Goal: Transaction & Acquisition: Purchase product/service

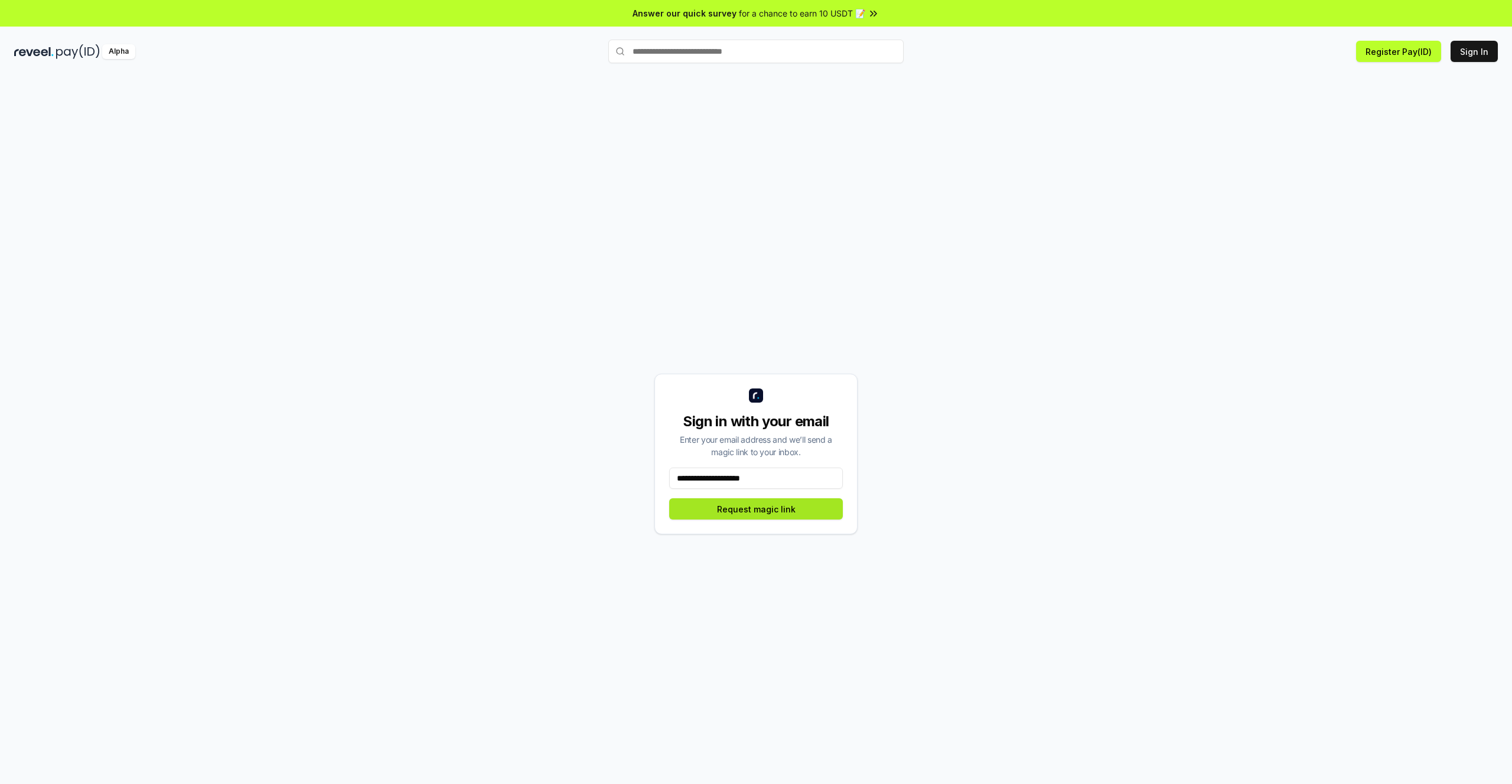
type input "**********"
click at [768, 513] on button "Request magic link" at bounding box center [756, 508] width 174 height 21
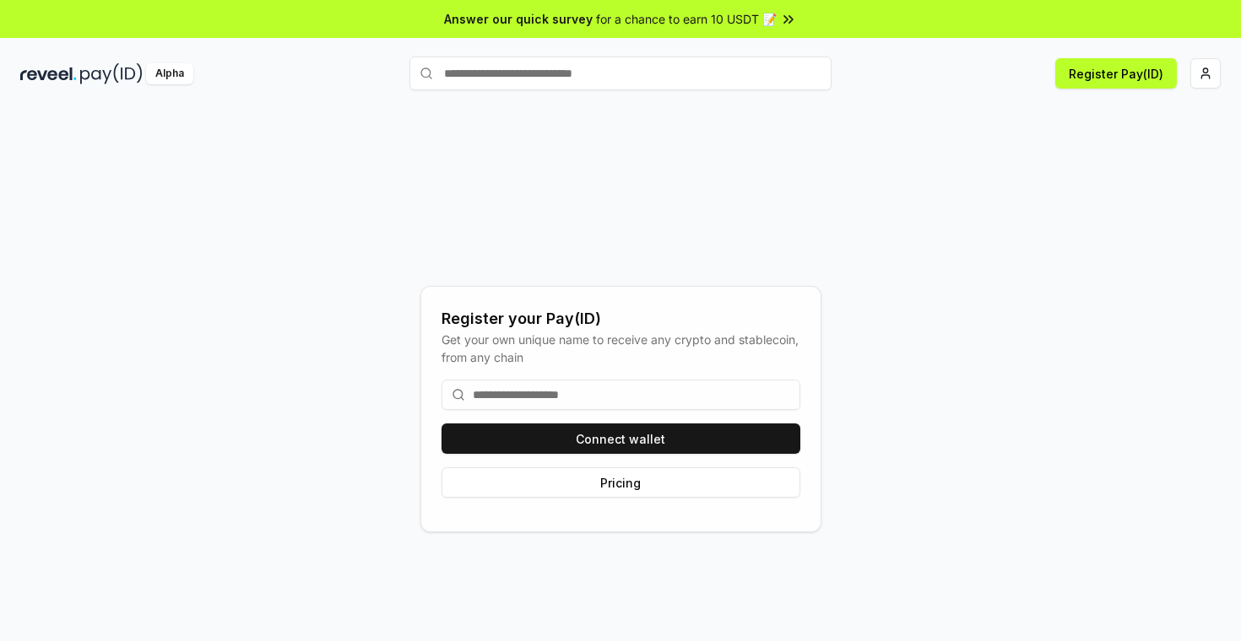
click at [81, 73] on img at bounding box center [111, 73] width 62 height 21
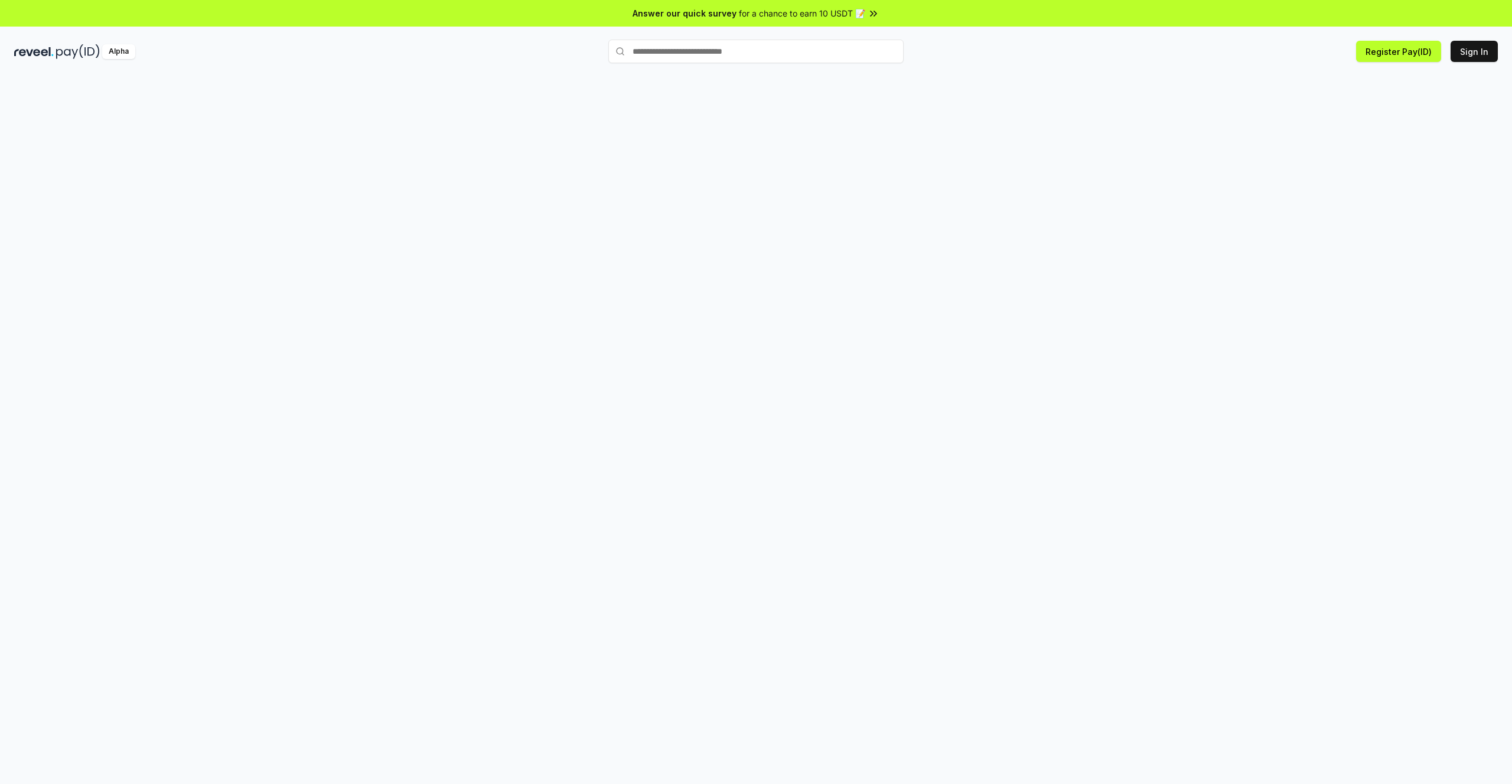
click at [1257, 69] on div at bounding box center [756, 442] width 1512 height 751
click at [1478, 52] on html "Answer our quick survey for a chance to earn 10 USDT 📝 Alpha Register Pay(ID) z…" at bounding box center [756, 392] width 1512 height 784
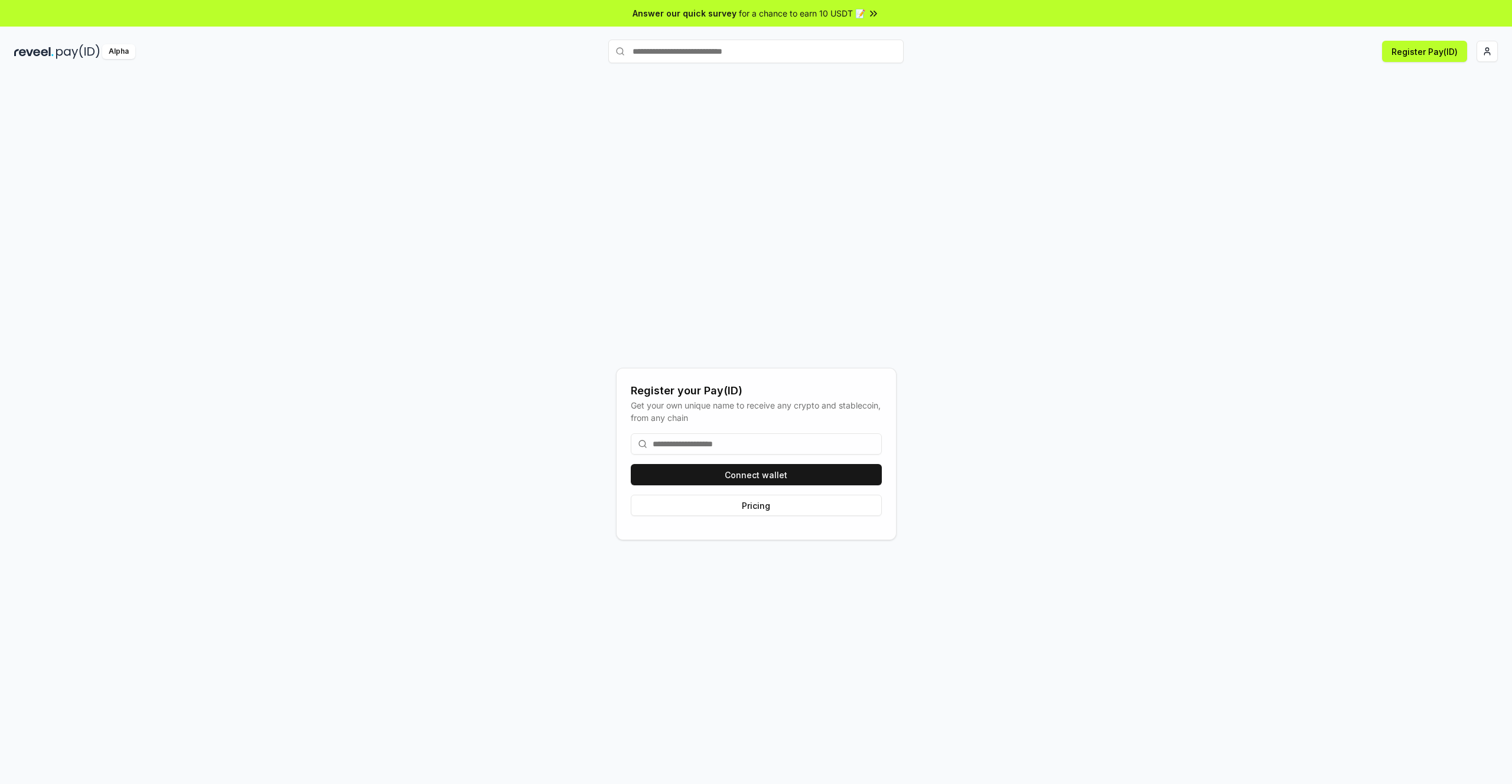
click at [766, 443] on input at bounding box center [756, 443] width 251 height 21
click at [770, 445] on input at bounding box center [756, 443] width 251 height 21
click at [778, 476] on button "Connect wallet" at bounding box center [756, 474] width 251 height 21
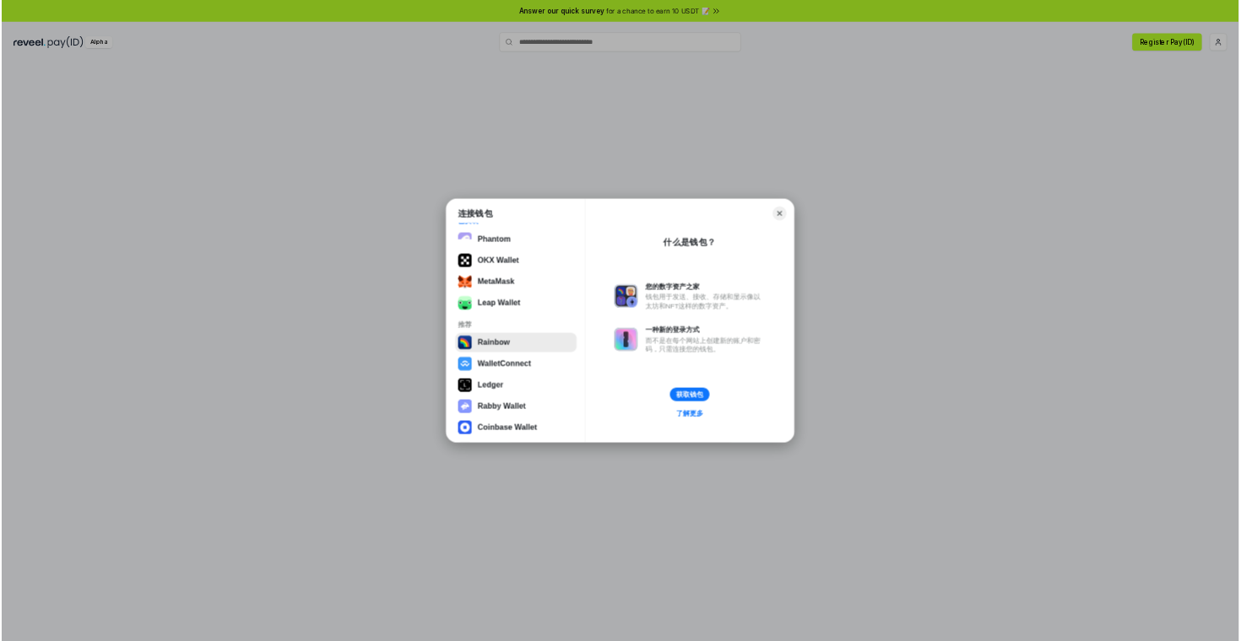
scroll to position [68, 0]
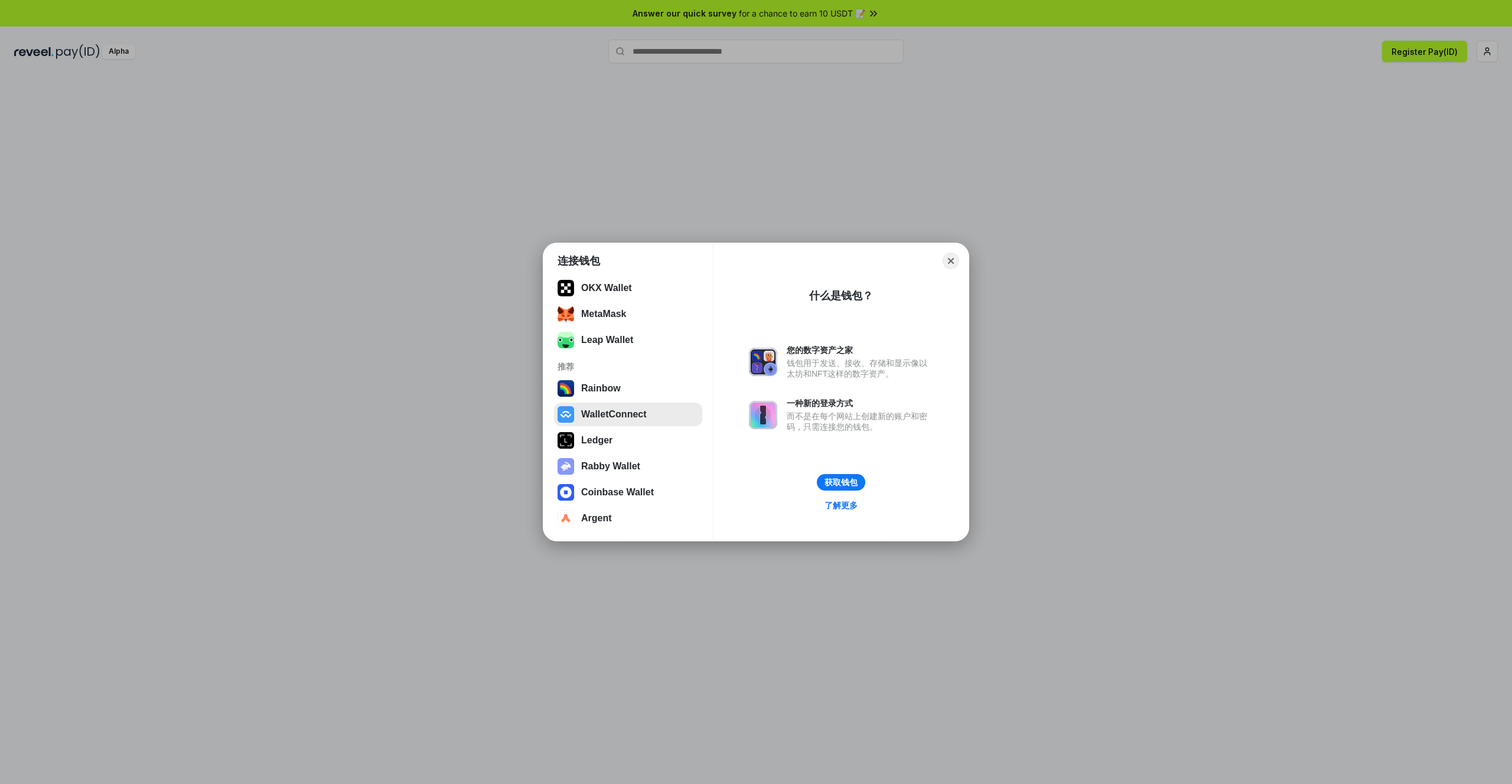
drag, startPoint x: 632, startPoint y: 420, endPoint x: 641, endPoint y: 414, distance: 10.8
click at [632, 420] on button "WalletConnect" at bounding box center [628, 415] width 148 height 24
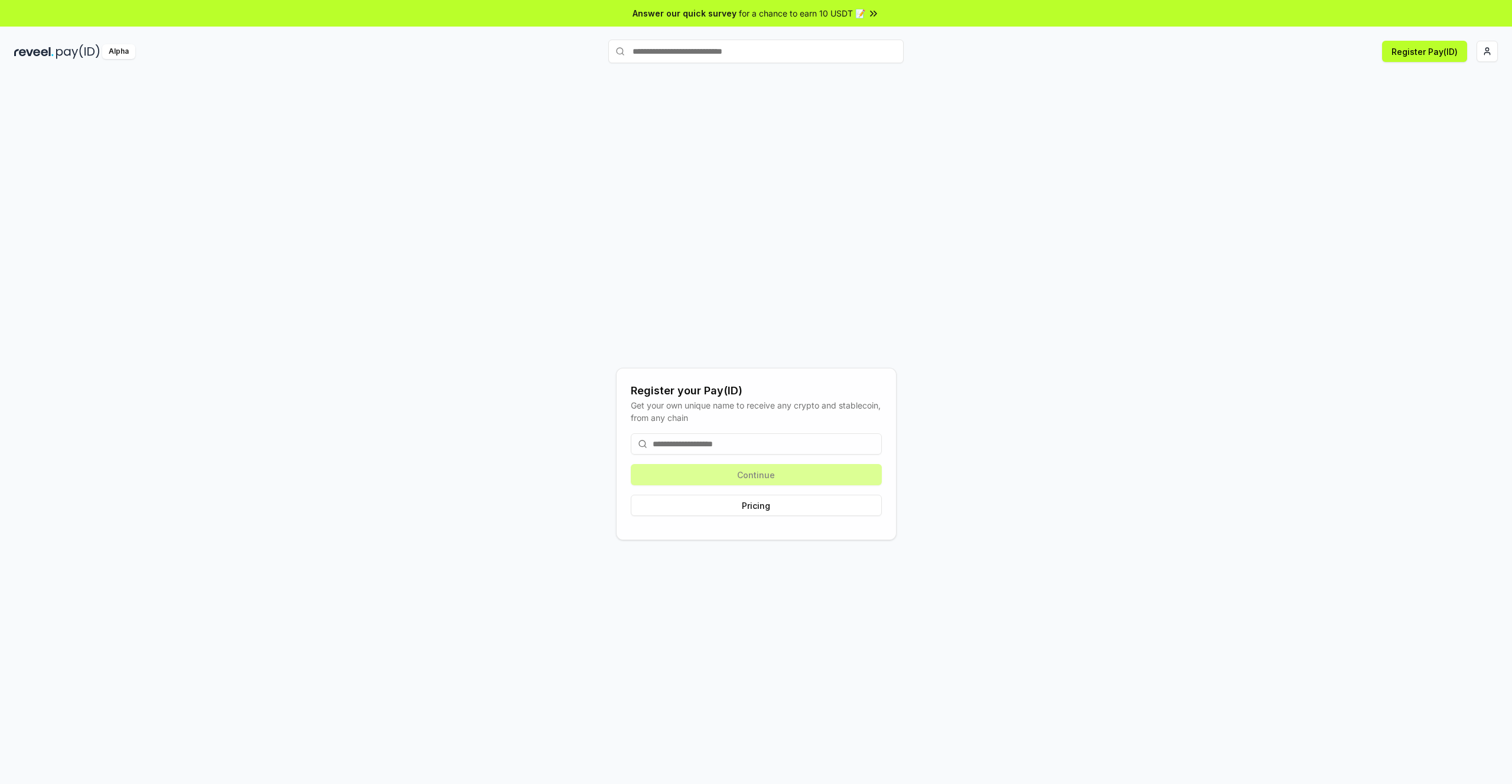
click at [747, 438] on input at bounding box center [756, 443] width 251 height 21
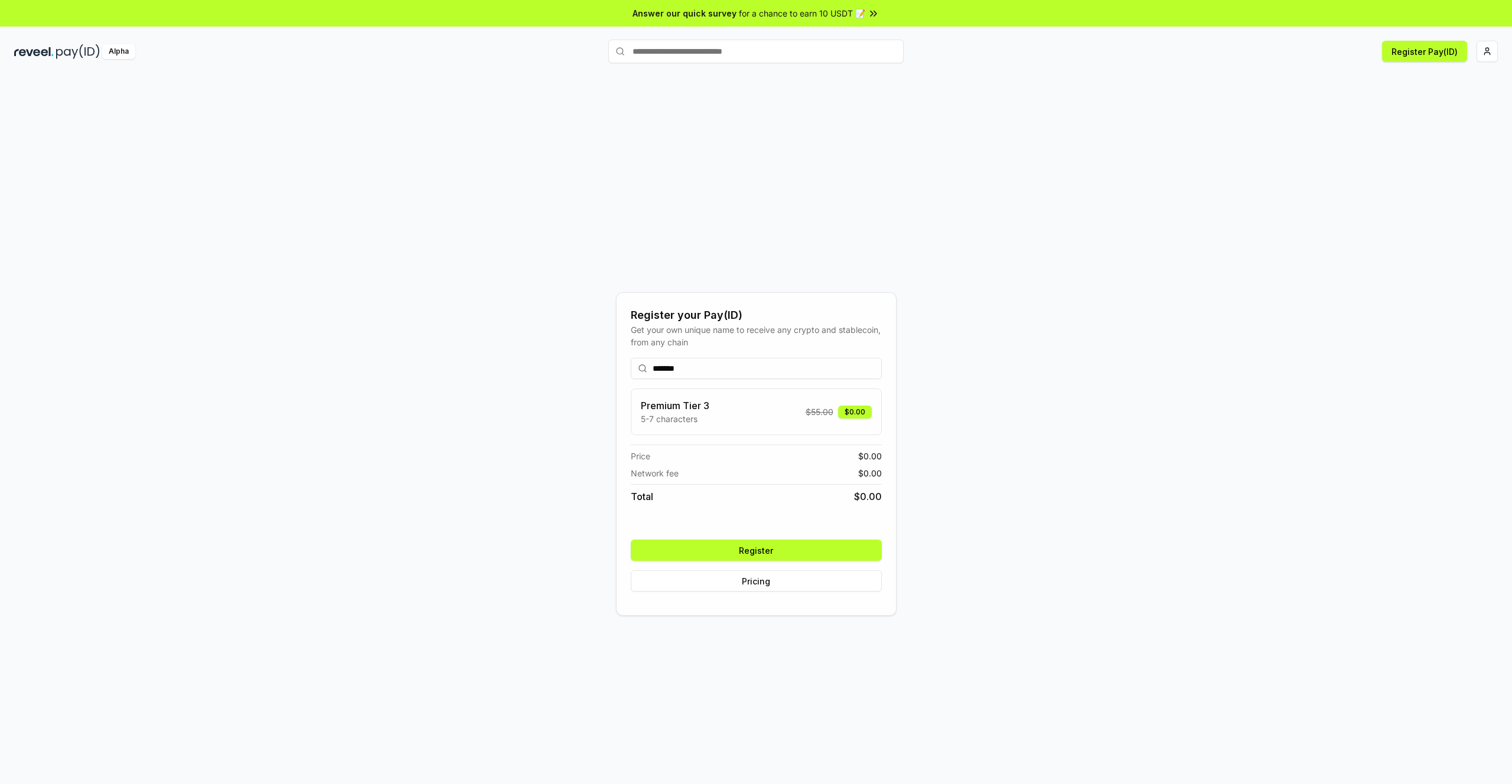
type input "*******"
click at [782, 553] on button "Register" at bounding box center [756, 550] width 251 height 21
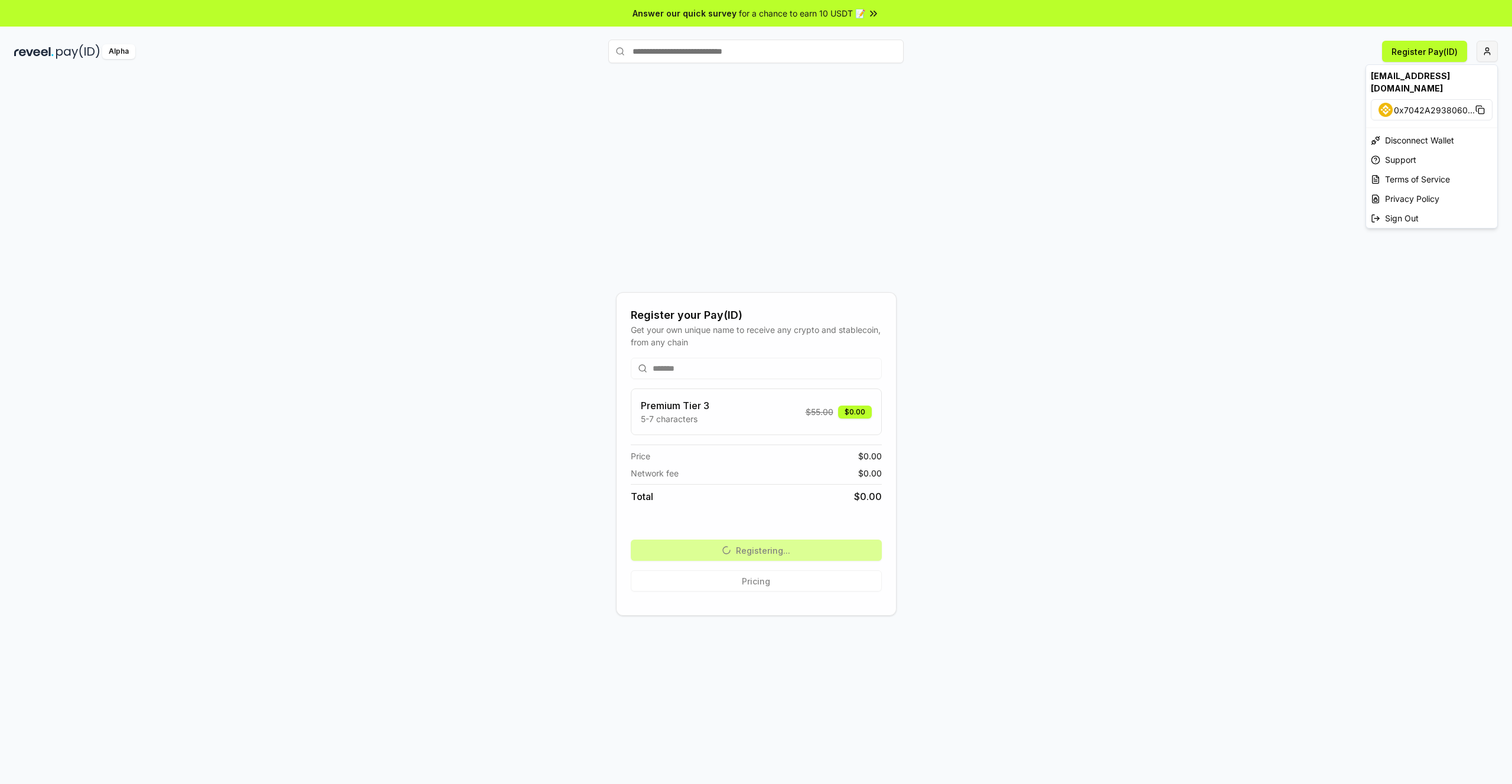
click at [1483, 50] on html "Answer our quick survey for a chance to earn 10 USDT 📝 Alpha Register Pay(ID) R…" at bounding box center [756, 392] width 1512 height 784
click at [1420, 104] on span "0x7042A2938060 ..." at bounding box center [1434, 111] width 81 height 13
click at [1429, 104] on span "0x7042A2938060 ..." at bounding box center [1434, 111] width 81 height 13
click at [1061, 194] on html "Answer our quick survey for a chance to earn 10 USDT 📝 Alpha Register Pay(ID) R…" at bounding box center [756, 392] width 1512 height 784
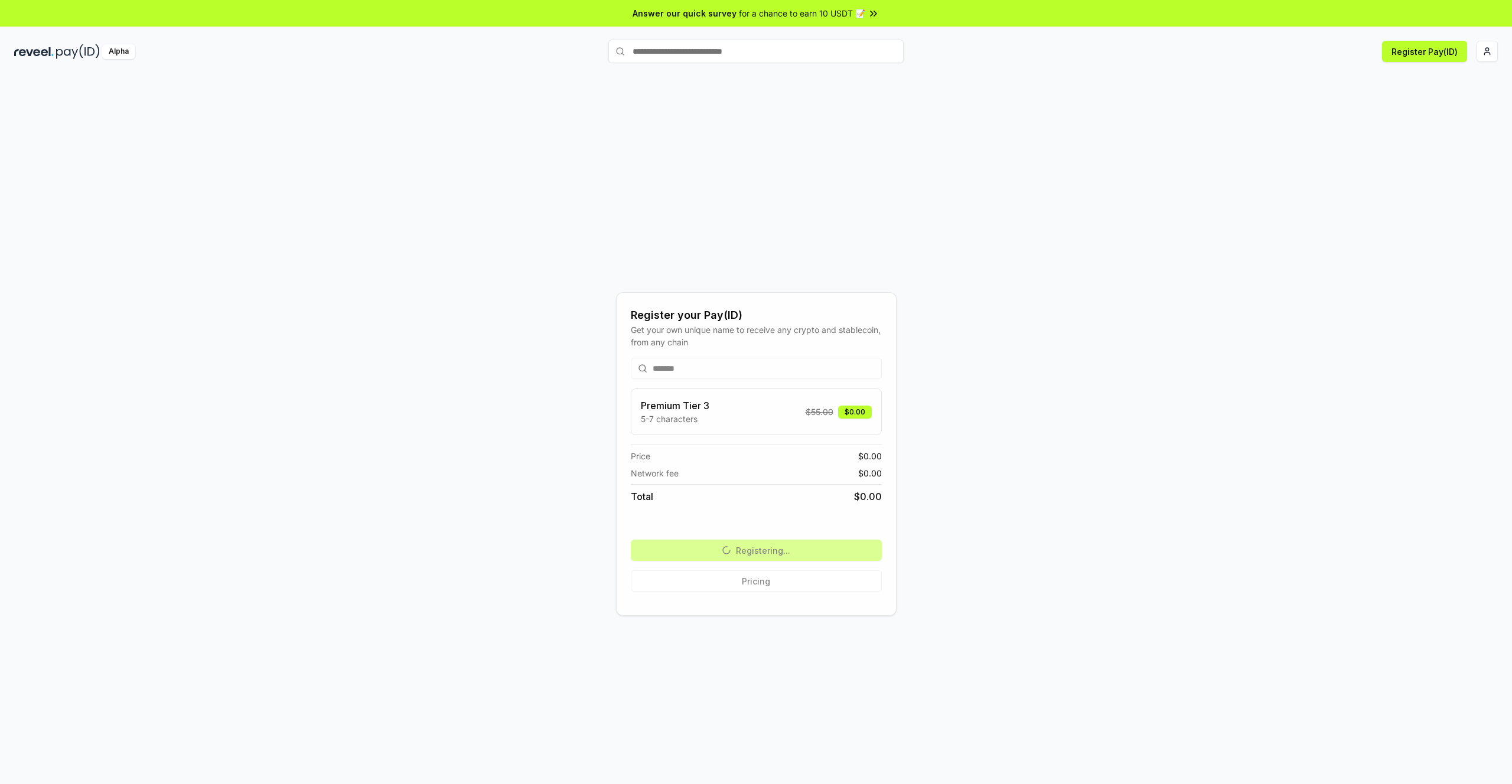
click at [1047, 192] on div "Register your Pay(ID) Get your own unique name to receive any crypto and stable…" at bounding box center [756, 454] width 1483 height 727
click at [1047, 193] on div "Register your Pay(ID) Get your own unique name to receive any crypto and stable…" at bounding box center [756, 454] width 1483 height 727
click at [1052, 200] on div "Register your Pay(ID) Get your own unique name to receive any crypto and stable…" at bounding box center [756, 454] width 1483 height 727
click at [1105, 256] on div "Register your Pay(ID) Get your own unique name to receive any crypto and stable…" at bounding box center [756, 454] width 1483 height 727
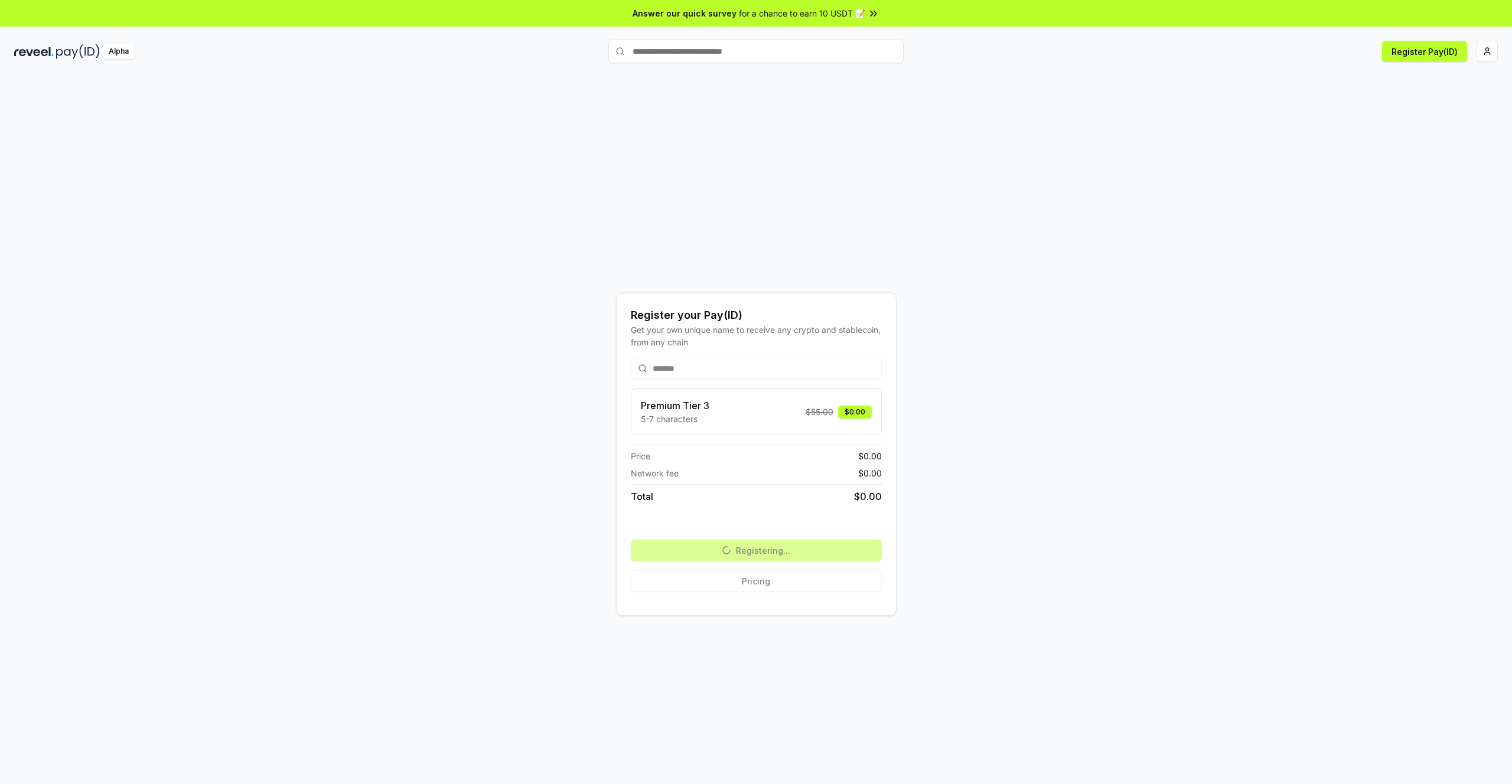
click at [1177, 324] on div "Register your Pay(ID) Get your own unique name to receive any crypto and stable…" at bounding box center [756, 454] width 1483 height 727
click at [1492, 53] on html "Answer our quick survey for a chance to earn 10 USDT 📝 Alpha Register Pay(ID) R…" at bounding box center [756, 392] width 1512 height 784
click at [1171, 104] on html "Answer our quick survey for a chance to earn 10 USDT 📝 Alpha Register Pay(ID) R…" at bounding box center [756, 392] width 1512 height 784
click at [1334, 77] on div "Register your Pay(ID) Get your own unique name to receive any crypto and stable…" at bounding box center [756, 442] width 1512 height 751
click at [1154, 70] on div "Register your Pay(ID) Get your own unique name to receive any crypto and stable…" at bounding box center [756, 442] width 1512 height 751
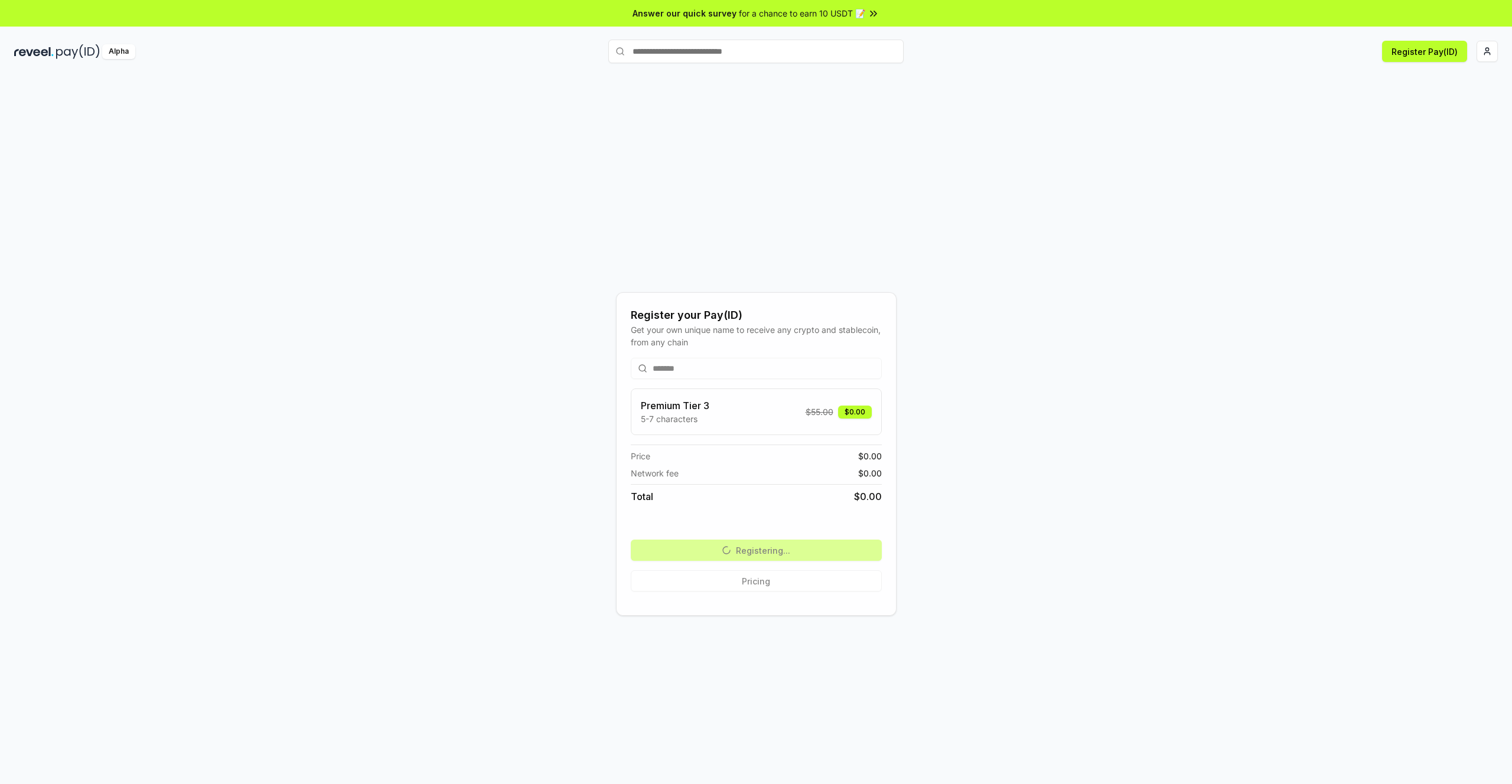
click at [1458, 87] on div "Register your Pay(ID) Get your own unique name to receive any crypto and stable…" at bounding box center [756, 442] width 1512 height 751
click at [1114, 124] on div "Register your Pay(ID) Get your own unique name to receive any crypto and stable…" at bounding box center [756, 454] width 1483 height 727
click at [796, 550] on div "******* Premium Tier 3 5-7 characters $ 55.00 $0.00 Price $ 0.00 Network fee $ …" at bounding box center [756, 474] width 251 height 252
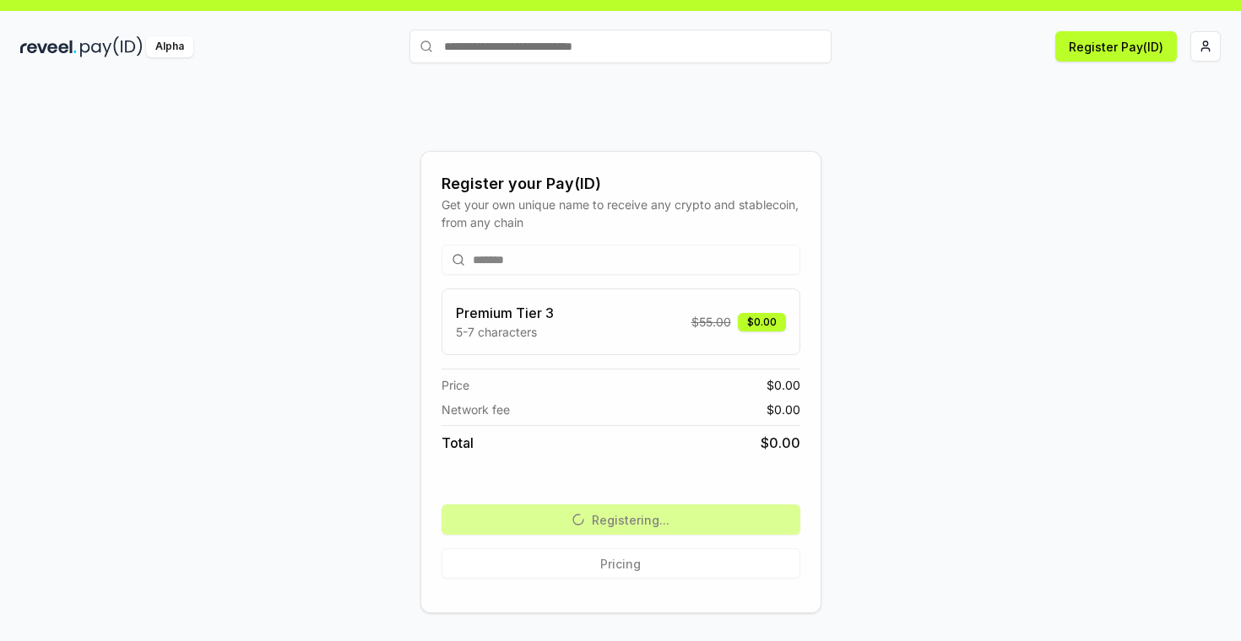
scroll to position [0, 0]
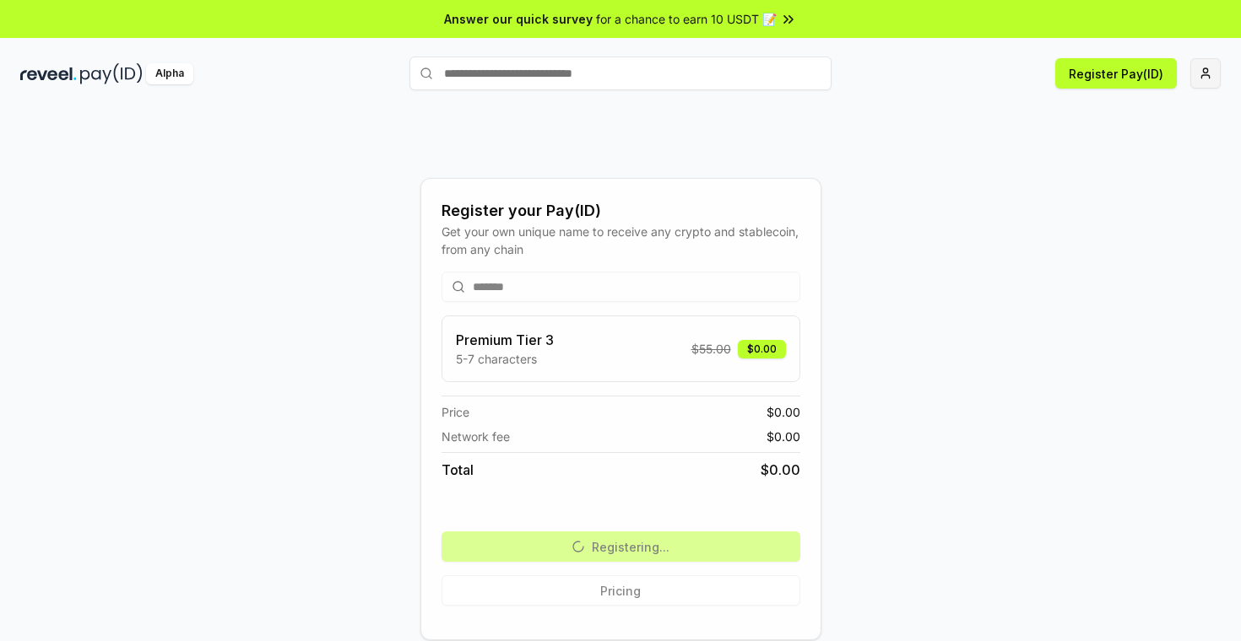
click at [1211, 70] on html "Answer our quick survey for a chance to earn 10 USDT 📝 Alpha Register Pay(ID) R…" at bounding box center [620, 320] width 1241 height 641
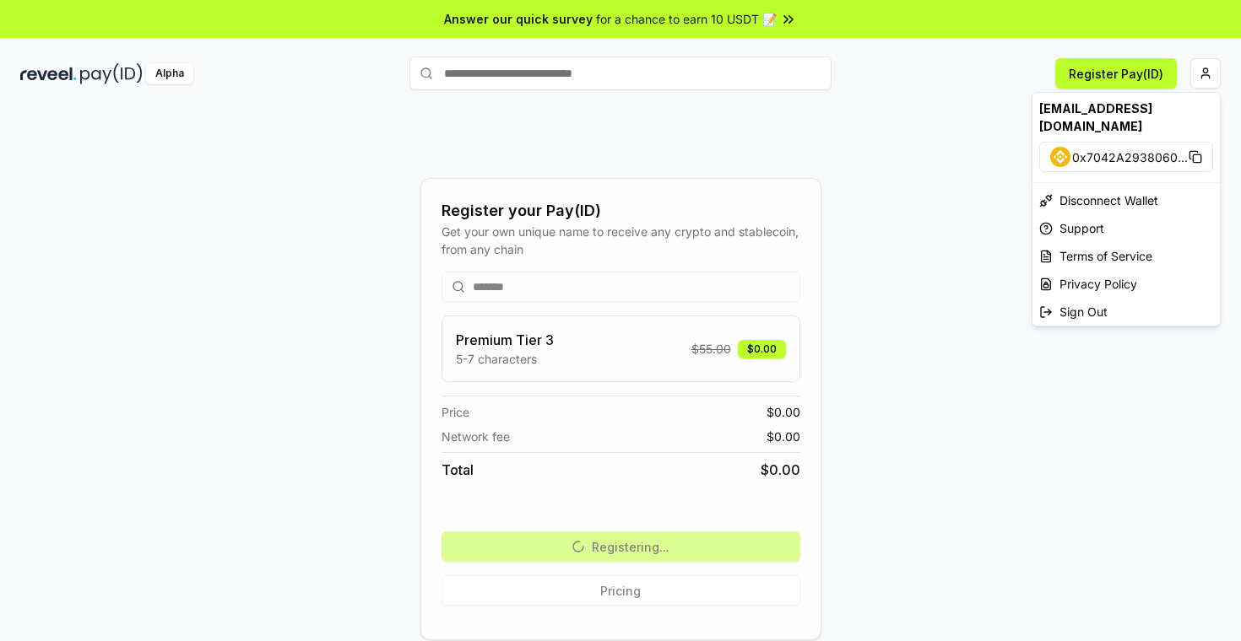
click at [484, 289] on html "Answer our quick survey for a chance to earn 10 USDT 📝 Alpha Register Pay(ID) R…" at bounding box center [620, 320] width 1241 height 641
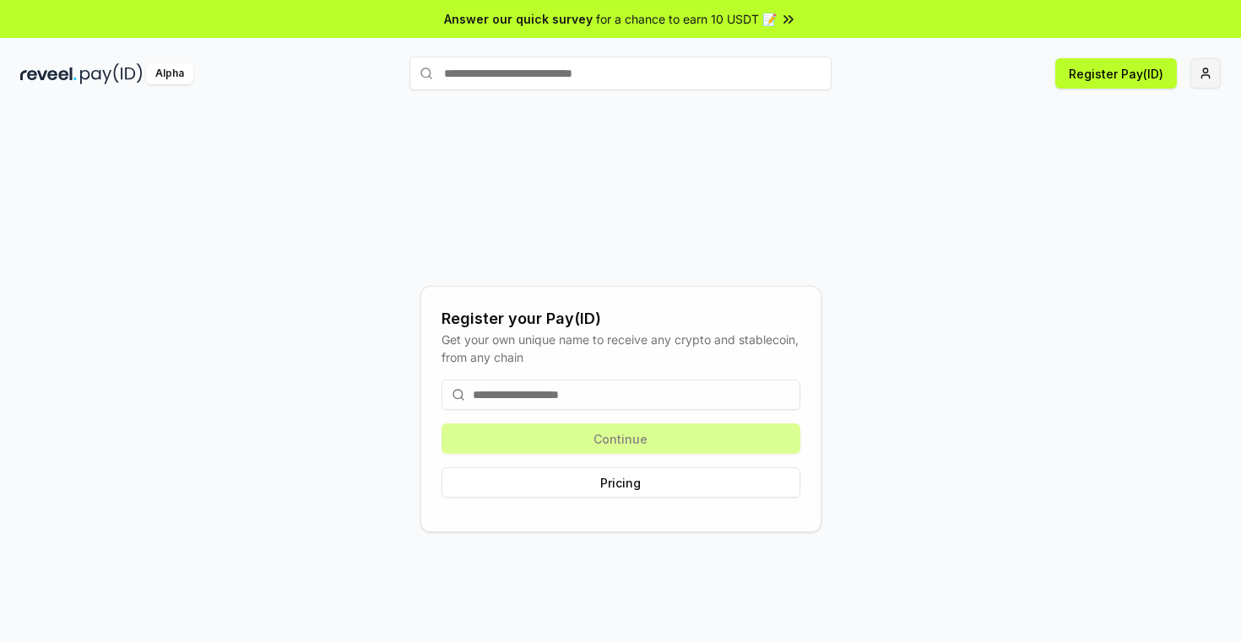
click at [1204, 70] on html "Answer our quick survey for a chance to earn 10 USDT 📝 Alpha Register Pay(ID) R…" at bounding box center [620, 320] width 1241 height 641
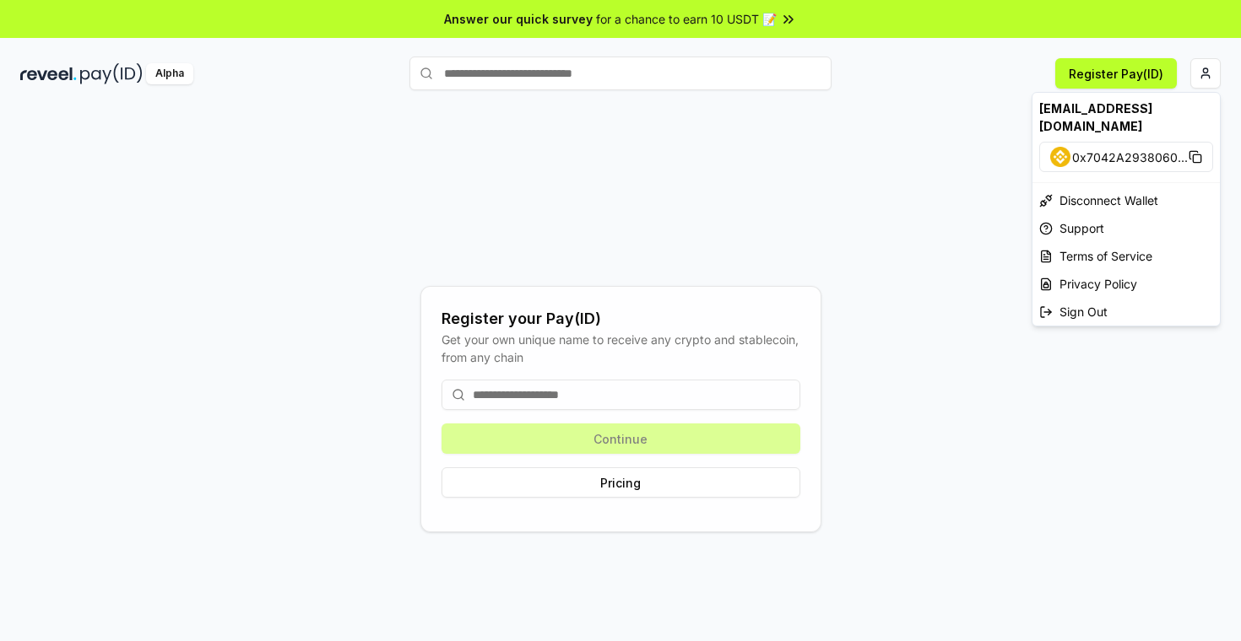
click at [625, 409] on html "Answer our quick survey for a chance to earn 10 USDT 📝 Alpha Register Pay(ID) R…" at bounding box center [620, 320] width 1241 height 641
click at [632, 399] on input at bounding box center [620, 395] width 359 height 30
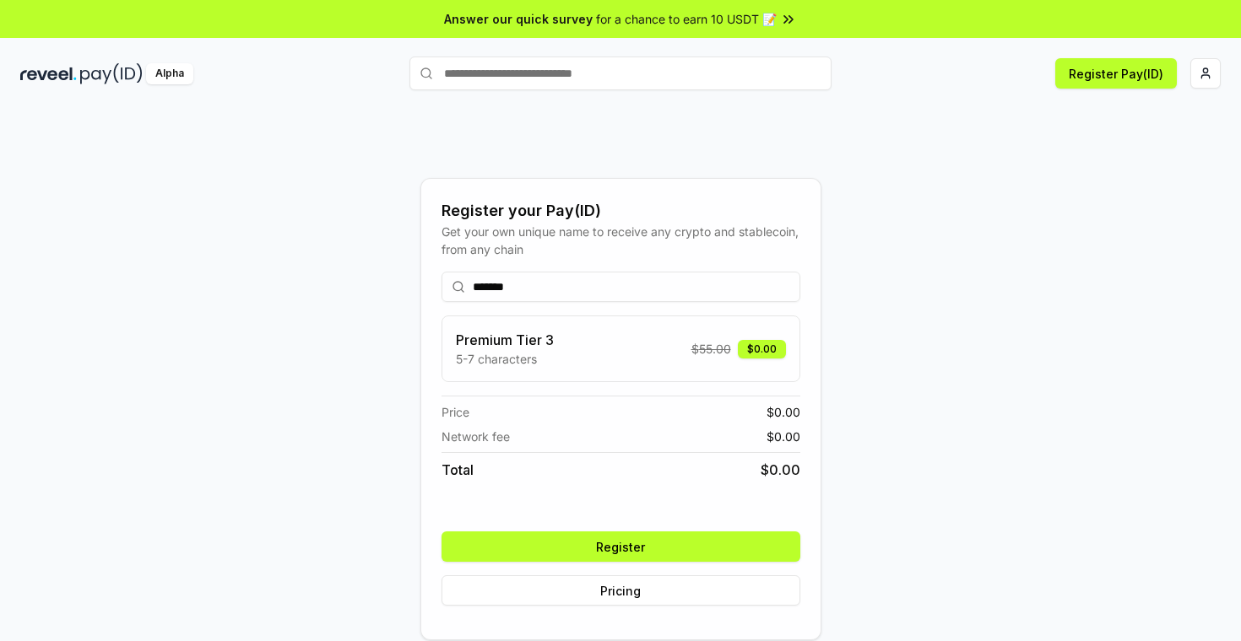
type input "*******"
click at [625, 549] on button "Register" at bounding box center [620, 547] width 359 height 30
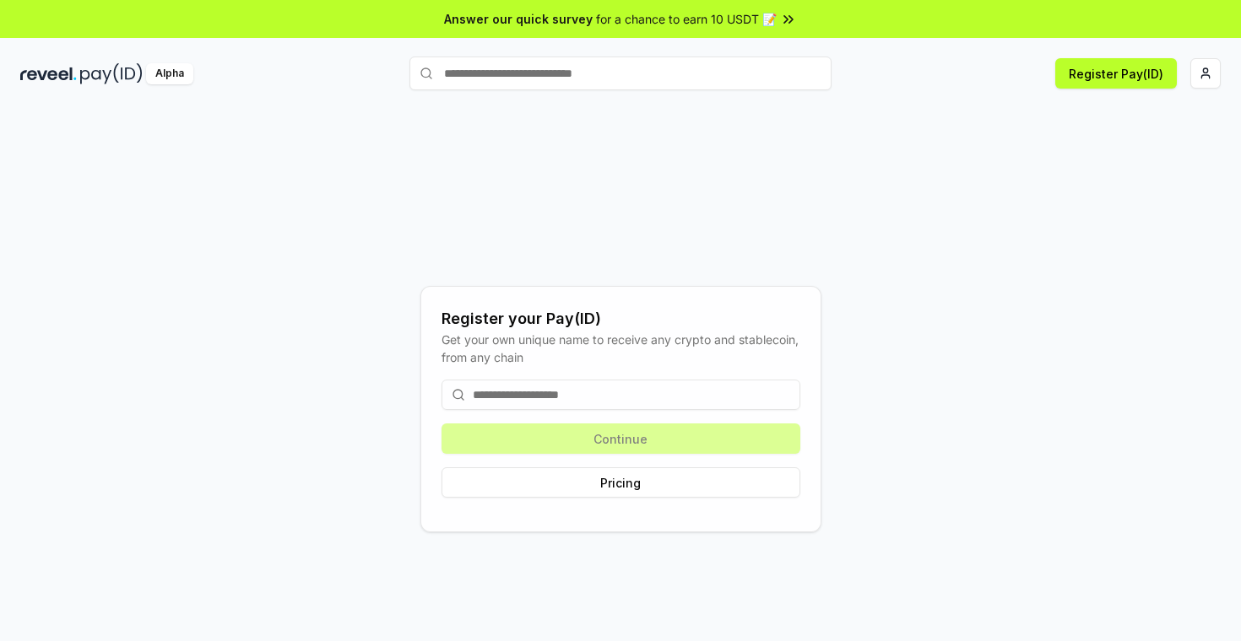
click at [585, 189] on div "Register your Pay(ID) Get your own unique name to receive any crypto and stable…" at bounding box center [620, 409] width 1200 height 560
click at [561, 387] on input at bounding box center [620, 395] width 359 height 30
click at [562, 387] on input at bounding box center [620, 395] width 359 height 30
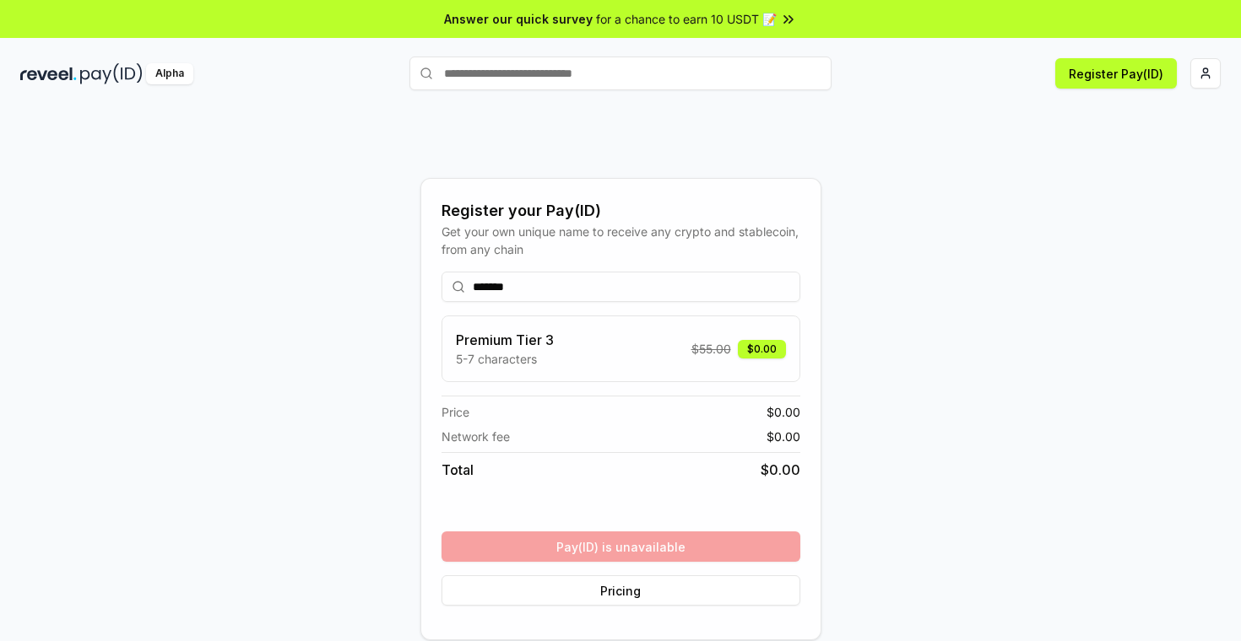
type input "*******"
drag, startPoint x: 848, startPoint y: 467, endPoint x: 863, endPoint y: 463, distance: 15.8
click at [848, 467] on div "Register your Pay(ID) Get your own unique name to receive any crypto and stable…" at bounding box center [620, 409] width 1200 height 560
click at [886, 436] on div "Register your Pay(ID) Get your own unique name to receive any crypto and stable…" at bounding box center [620, 409] width 1200 height 560
click at [887, 301] on div "Register your Pay(ID) Get your own unique name to receive any crypto and stable…" at bounding box center [620, 409] width 1200 height 560
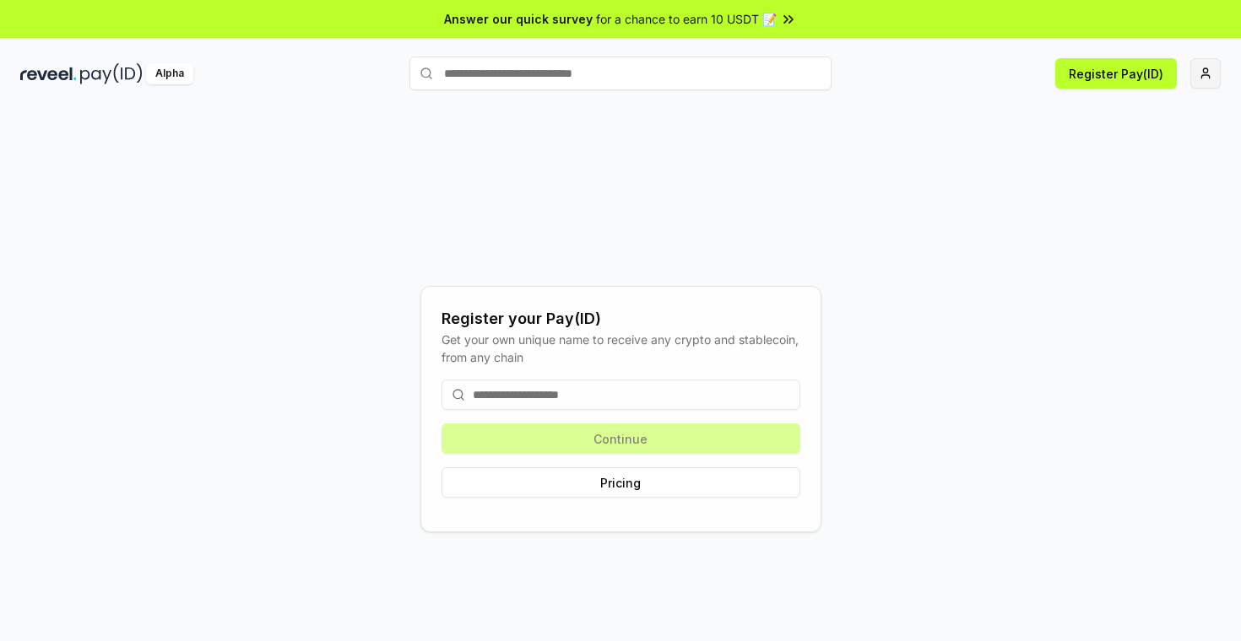
click at [1192, 73] on html "Answer our quick survey for a chance to earn 10 USDT 📝 Alpha Register Pay(ID) R…" at bounding box center [620, 320] width 1241 height 641
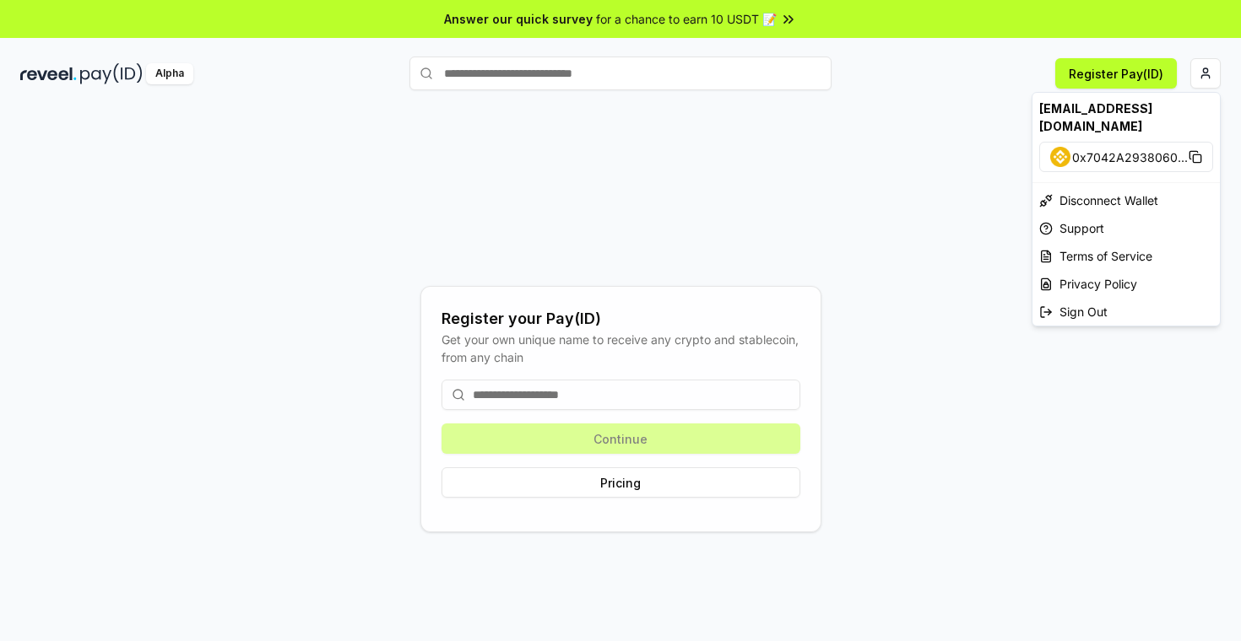
click at [1108, 73] on html "Answer our quick survey for a chance to earn 10 USDT 📝 Alpha Register Pay(ID) R…" at bounding box center [620, 320] width 1241 height 641
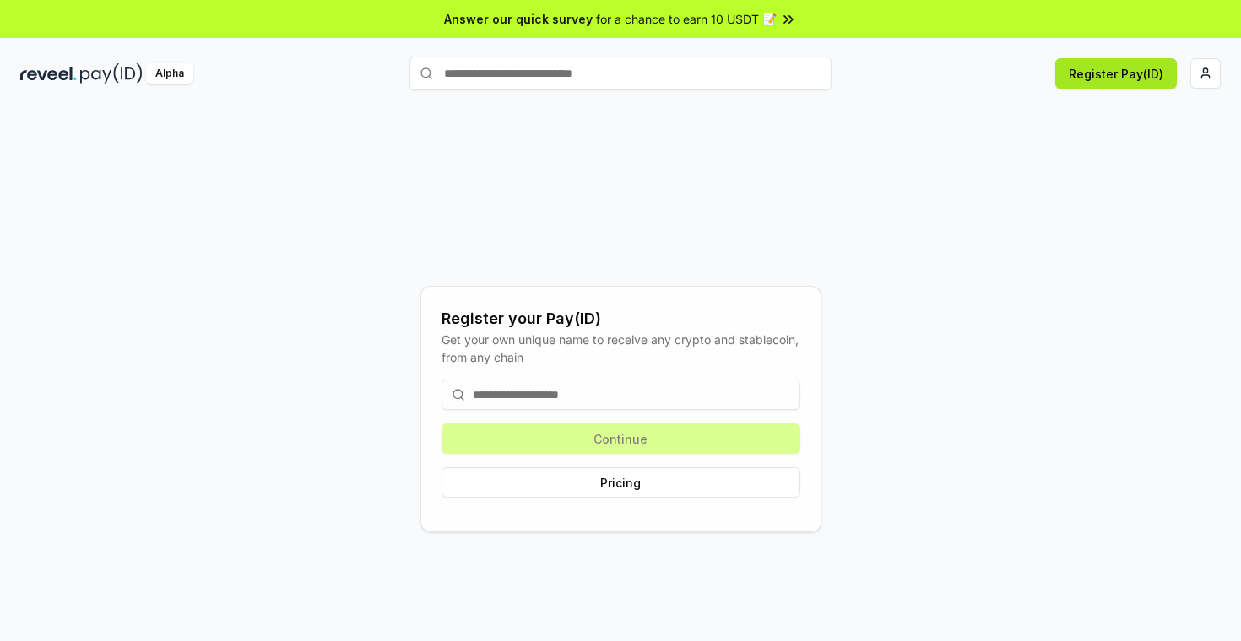
click at [1091, 77] on button "Register Pay(ID)" at bounding box center [1116, 73] width 122 height 30
click at [575, 90] on div "Alpha Register Pay(ID)" at bounding box center [620, 73] width 1241 height 44
click at [579, 75] on input "text" at bounding box center [620, 74] width 422 height 34
click at [633, 74] on input "text" at bounding box center [620, 74] width 422 height 34
click at [634, 73] on input "text" at bounding box center [620, 74] width 422 height 34
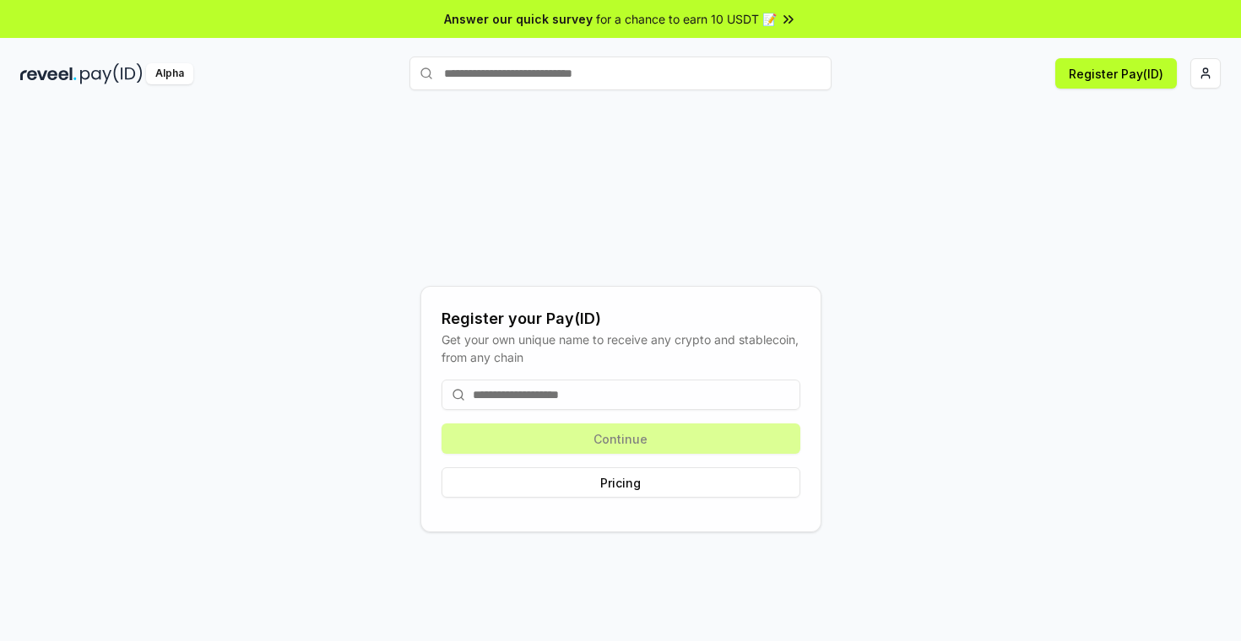
click at [634, 73] on input "text" at bounding box center [620, 74] width 422 height 34
type input "*******"
click at [676, 105] on button "geekcat Pay" at bounding box center [620, 106] width 422 height 30
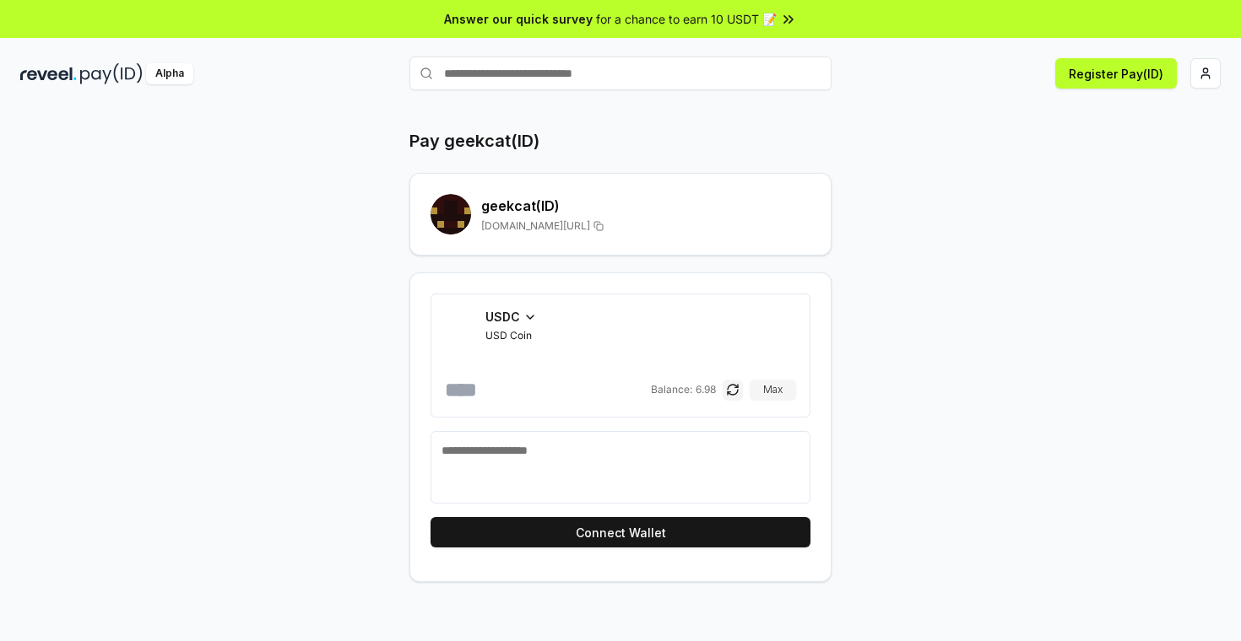
click at [676, 114] on div "Pay geekcat(ID) geekcat (ID) reveel.id/pay/geekcat USDC USD Coin Balance: 6.98 …" at bounding box center [620, 392] width 1241 height 594
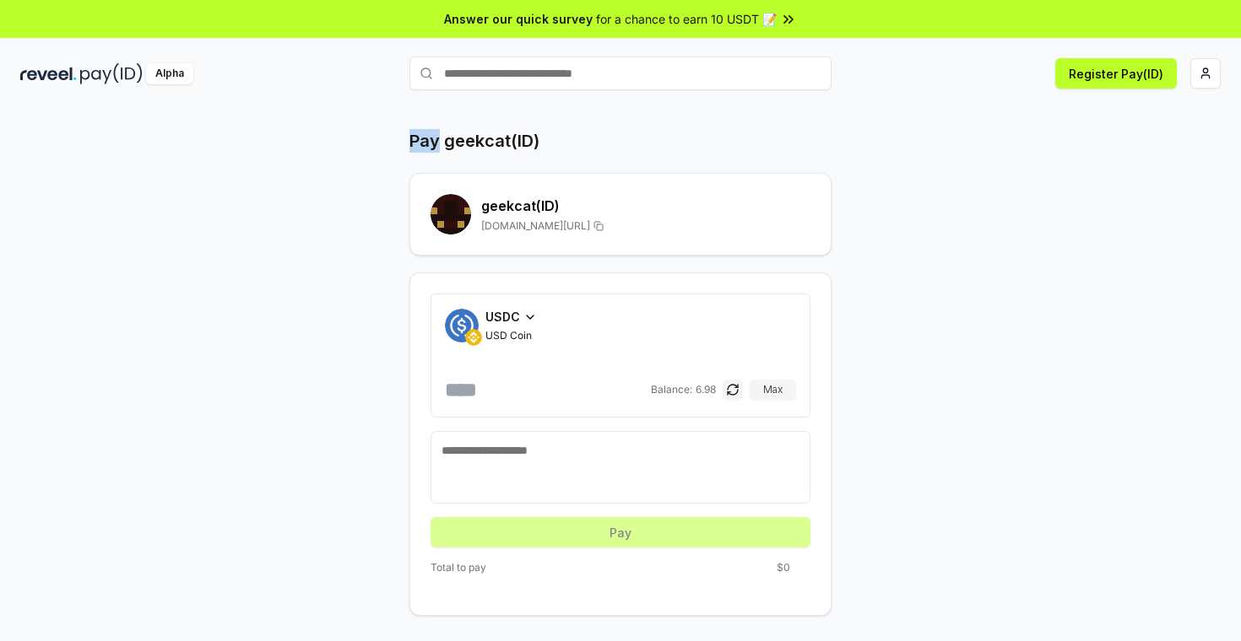
click at [676, 116] on div "Pay geekcat(ID) geekcat (ID) reveel.id/pay/geekcat USDC USD Coin Balance: 6.98 …" at bounding box center [620, 392] width 1241 height 594
click at [713, 111] on div "Pay geekcat(ID) geekcat (ID) reveel.id/pay/geekcat USDC USD Coin Balance: 6.98 …" at bounding box center [620, 392] width 1241 height 594
click at [743, 122] on div "Pay geekcat(ID) geekcat (ID) reveel.id/pay/geekcat USDC USD Coin Balance: 6.98 …" at bounding box center [620, 392] width 1241 height 594
click at [753, 127] on div "Pay geekcat(ID) geekcat (ID) reveel.id/pay/geekcat USDC USD Coin Balance: 6.98 …" at bounding box center [620, 392] width 1241 height 594
click at [1219, 76] on html "Answer our quick survey for a chance to earn 10 USDT 📝 Alpha Register Pay(ID) P…" at bounding box center [620, 320] width 1241 height 641
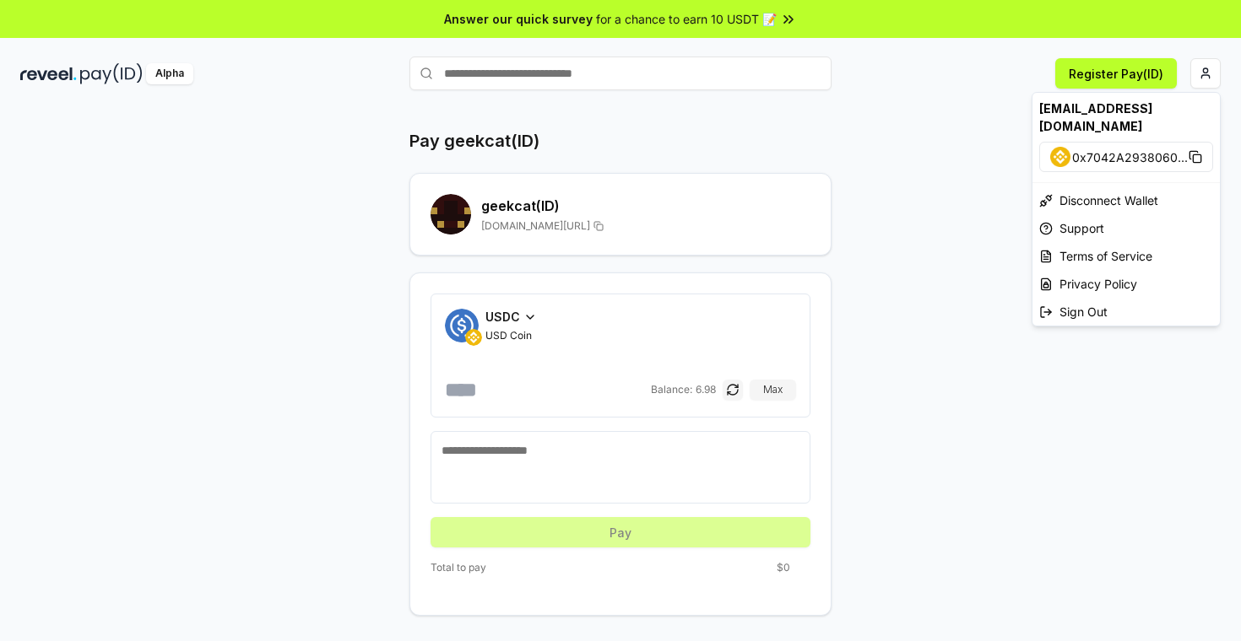
click at [735, 120] on html "Answer our quick survey for a chance to earn 10 USDT 📝 Alpha Register Pay(ID) P…" at bounding box center [620, 320] width 1241 height 641
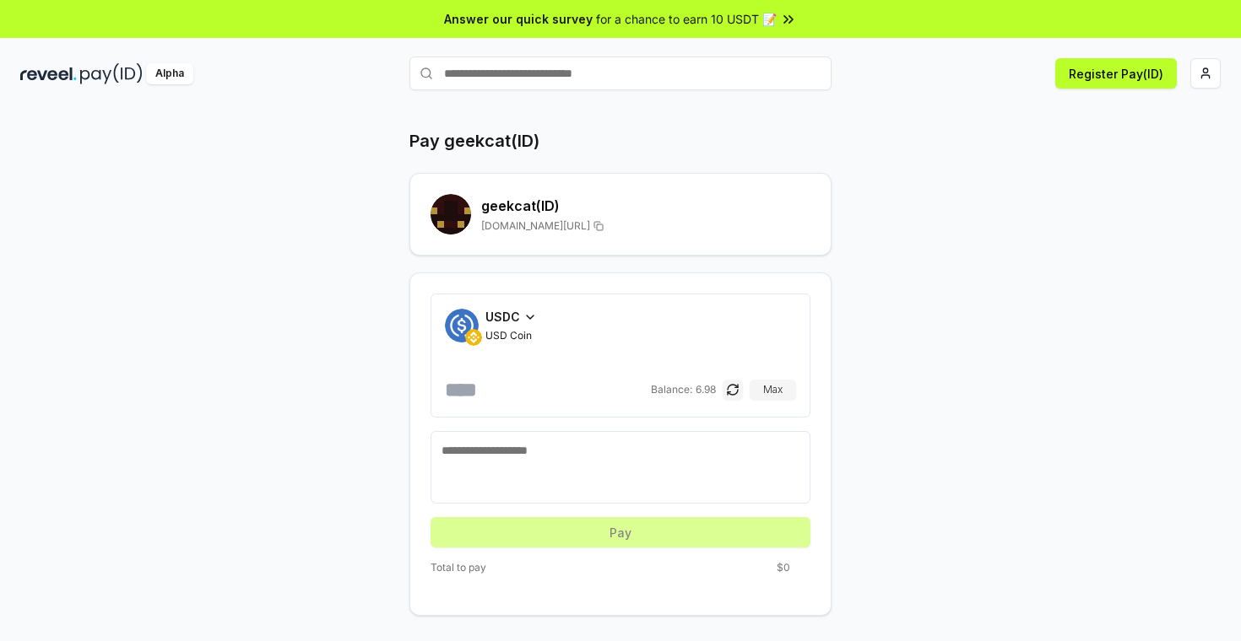
click at [439, 210] on rect at bounding box center [450, 214] width 41 height 41
click at [1197, 74] on html "Answer our quick survey for a chance to earn 10 USDT 📝 Alpha Register Pay(ID) P…" at bounding box center [620, 320] width 1241 height 641
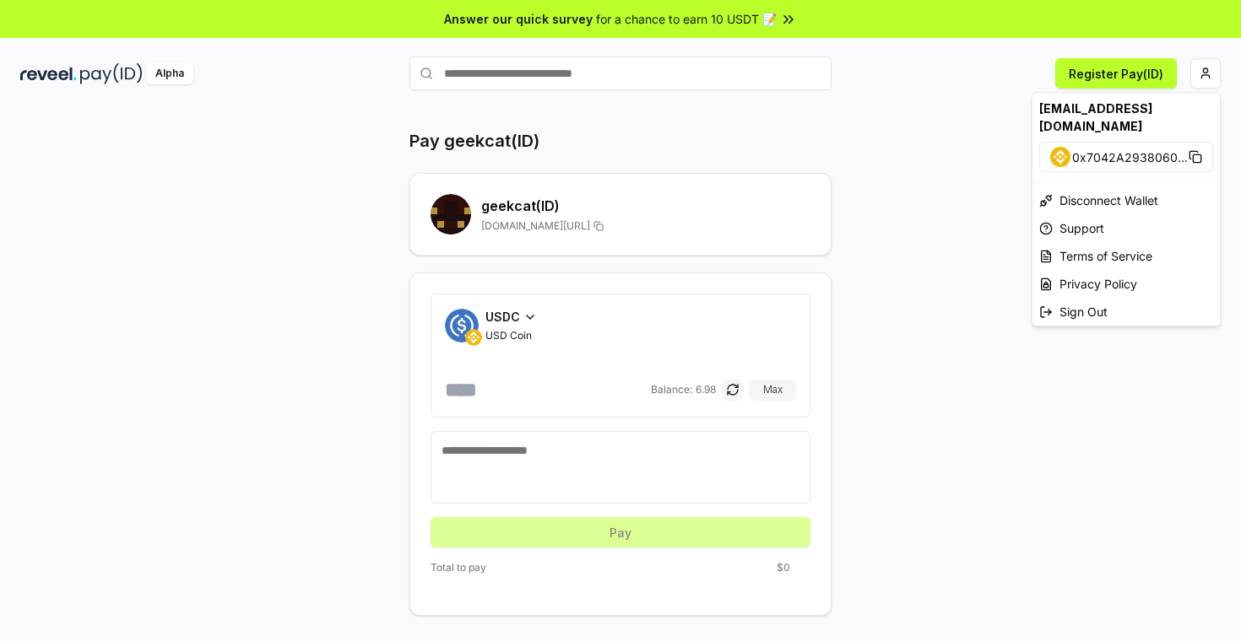
click at [907, 193] on html "Answer our quick survey for a chance to earn 10 USDT 📝 Alpha Register Pay(ID) P…" at bounding box center [620, 320] width 1241 height 641
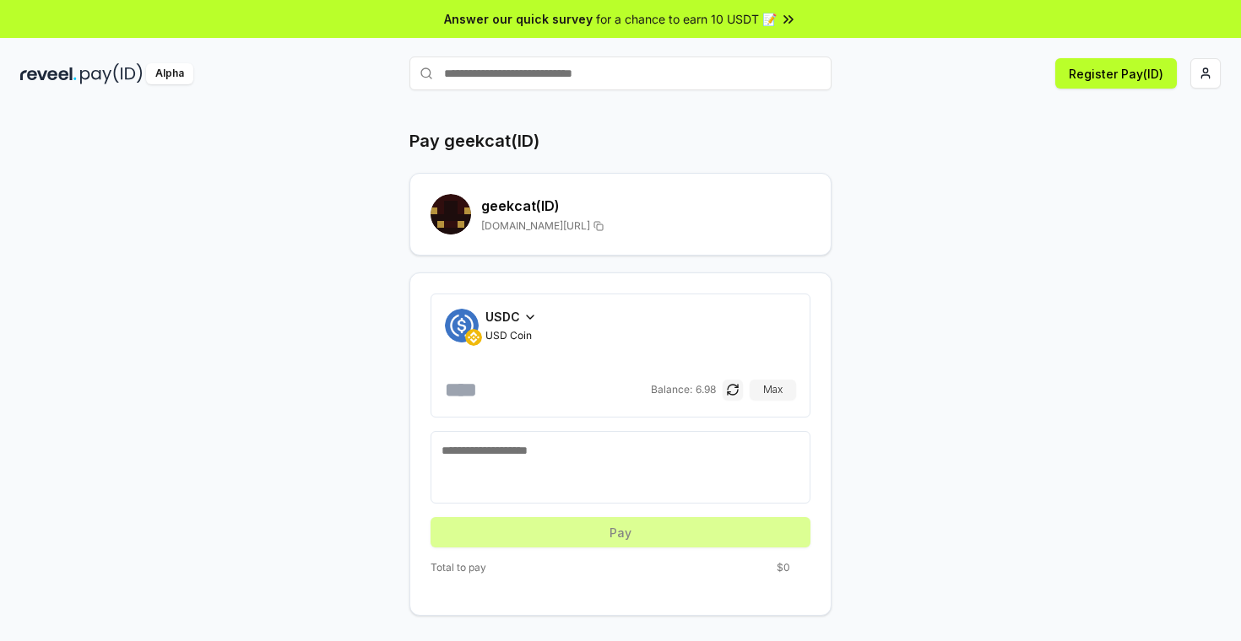
click at [325, 142] on div "Pay geekcat(ID) geekcat (ID) reveel.id/pay/geekcat USDC USD Coin Balance: 6.98 …" at bounding box center [620, 372] width 1013 height 487
click at [47, 78] on img at bounding box center [48, 73] width 57 height 21
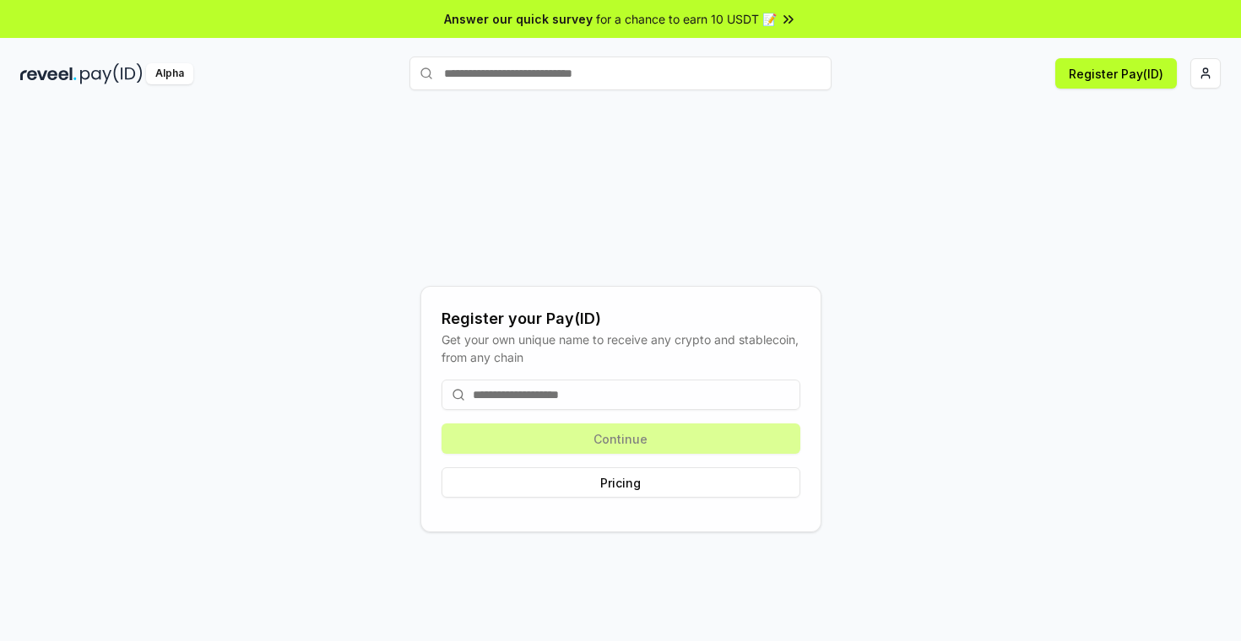
click at [642, 389] on input at bounding box center [620, 395] width 359 height 30
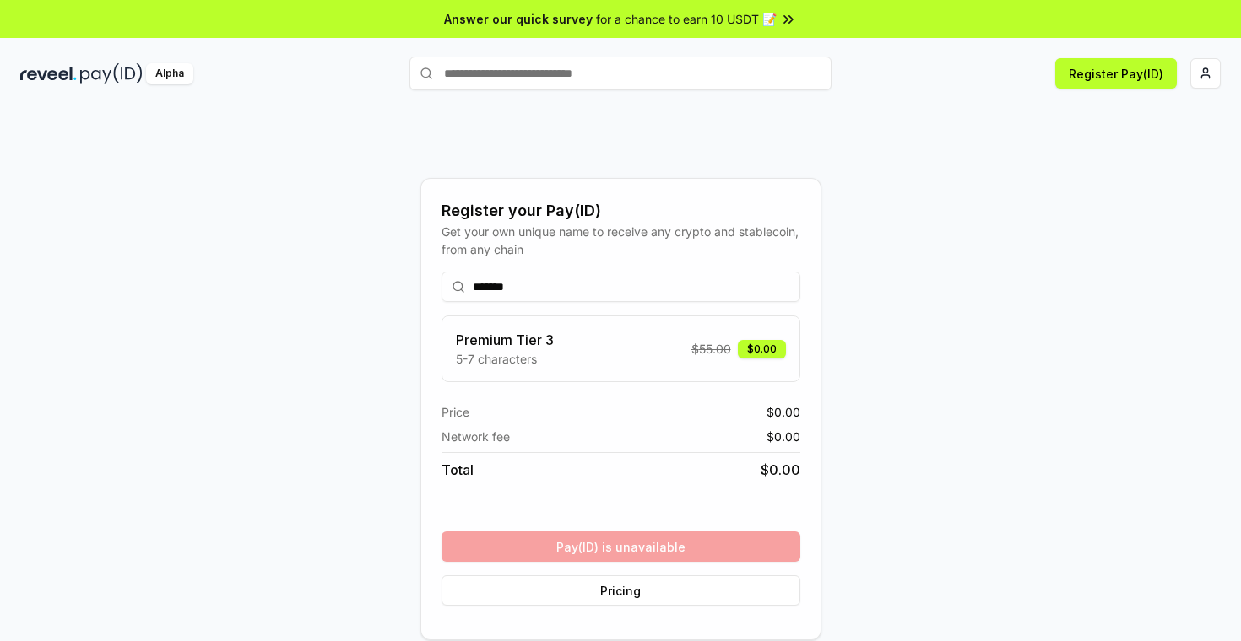
type input "*******"
click at [682, 543] on div "******* Premium Tier 3 5-7 characters $ 55.00 $0.00 Price $ 0.00 Network fee $ …" at bounding box center [620, 438] width 359 height 361
click at [676, 545] on div "******* Premium Tier 3 5-7 characters $ 55.00 $0.00 Price $ 0.00 Network fee $ …" at bounding box center [620, 438] width 359 height 361
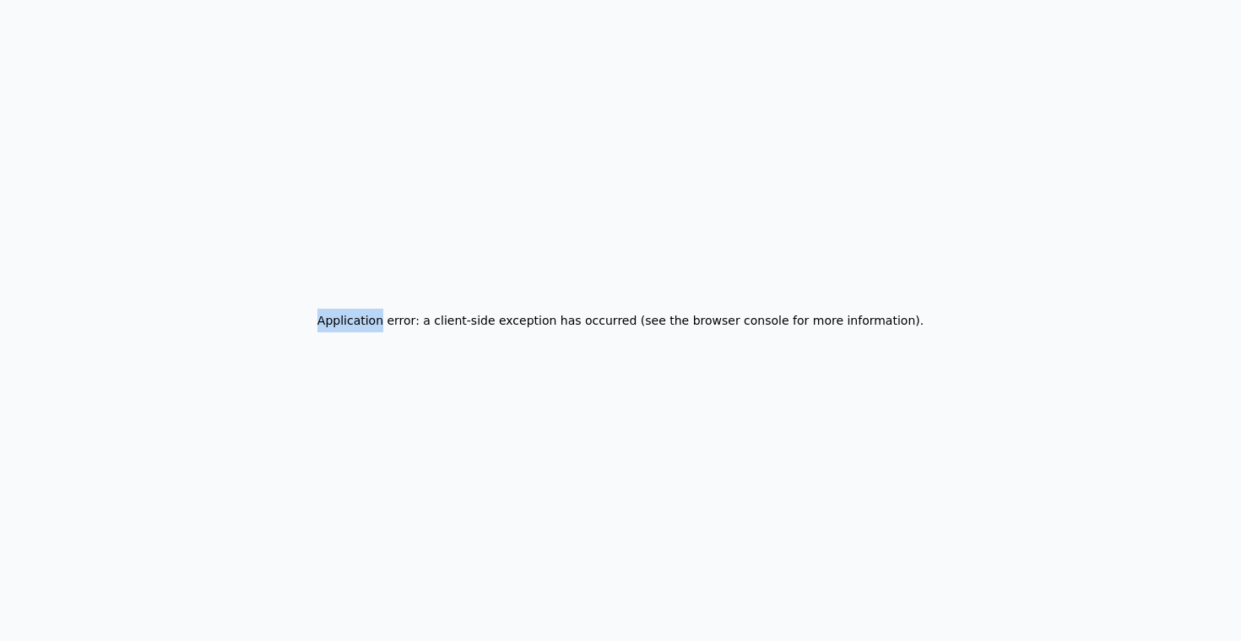
click at [1201, 73] on div "Application error: a client-side exception has occurred (see the browser consol…" at bounding box center [620, 320] width 1241 height 641
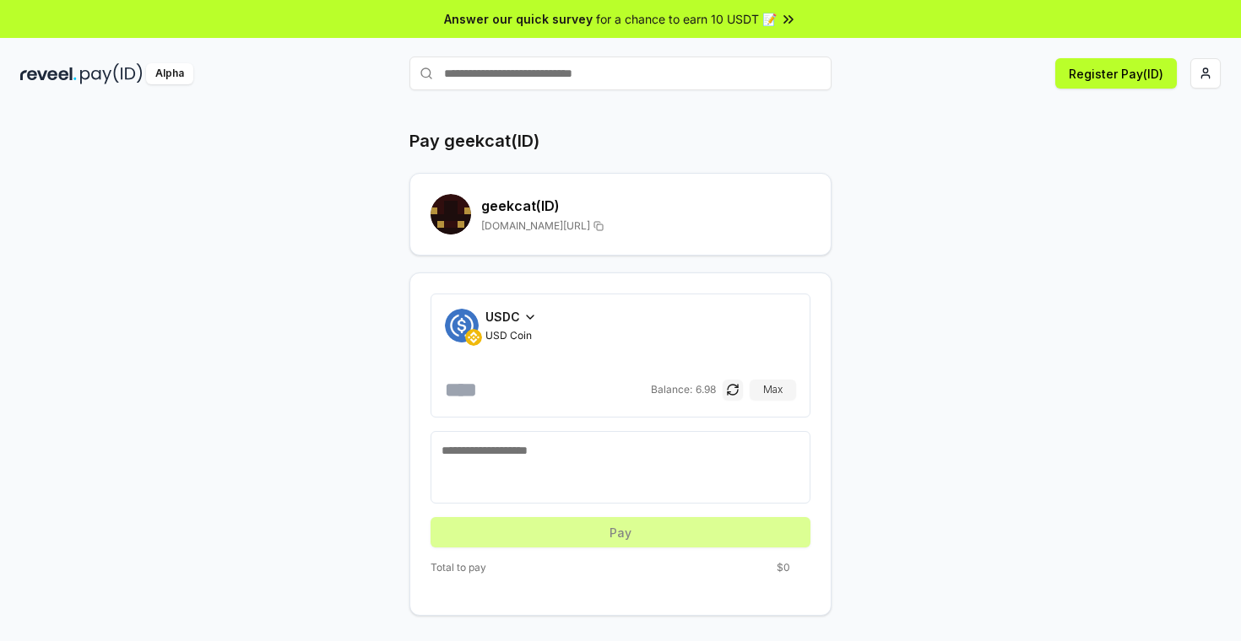
click at [537, 316] on div "USDC USD Coin" at bounding box center [620, 325] width 351 height 35
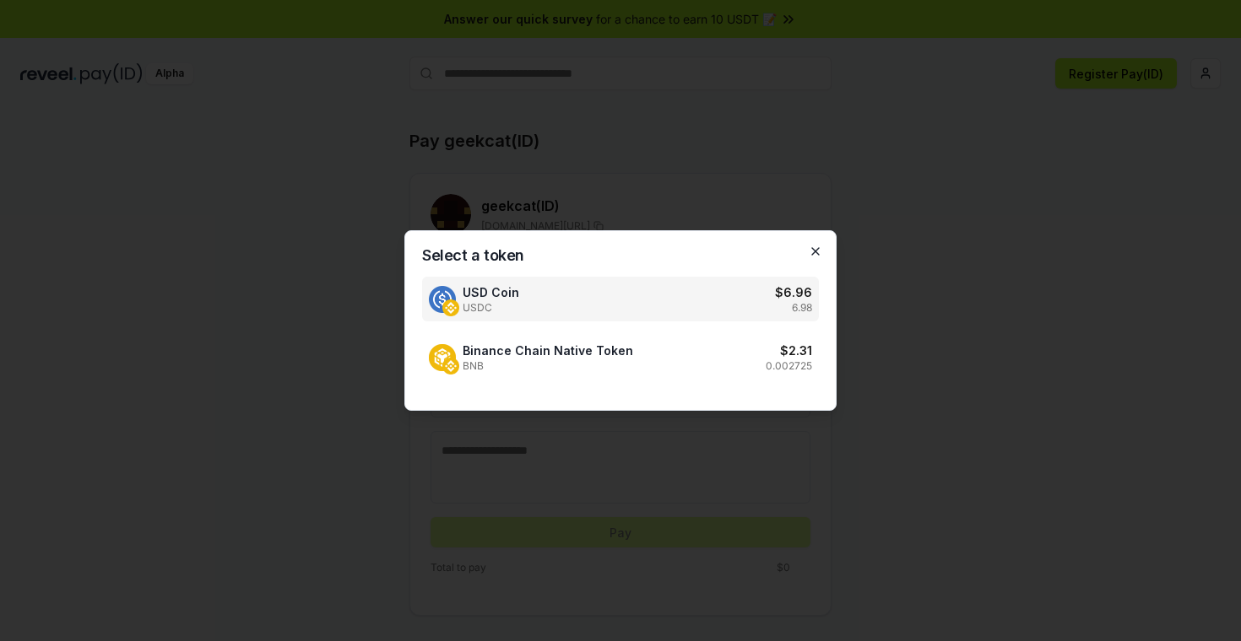
click at [820, 251] on icon "button" at bounding box center [816, 252] width 14 height 14
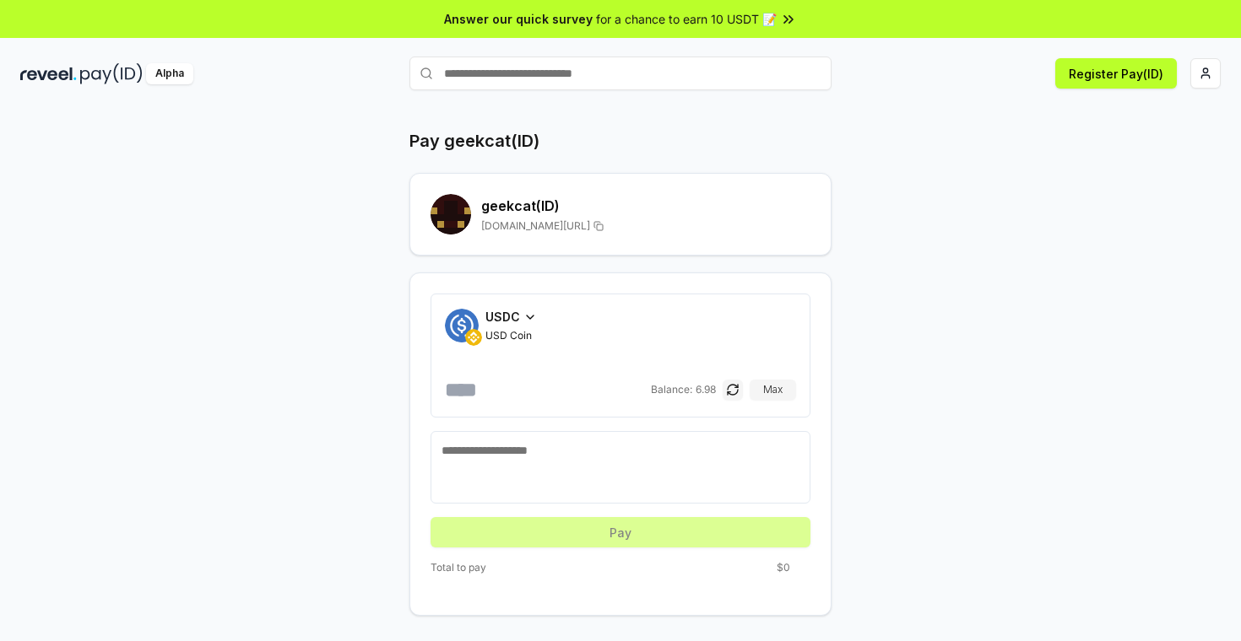
click at [537, 376] on div "USDC USD Coin Balance: 6.98 Max" at bounding box center [620, 355] width 351 height 95
click at [519, 382] on input "number" at bounding box center [546, 389] width 203 height 27
type input "*"
click at [365, 406] on div "Pay geekcat(ID) geekcat (ID) reveel.id/pay/geekcat USDC USD Coin * Balance: 6.9…" at bounding box center [620, 372] width 1013 height 487
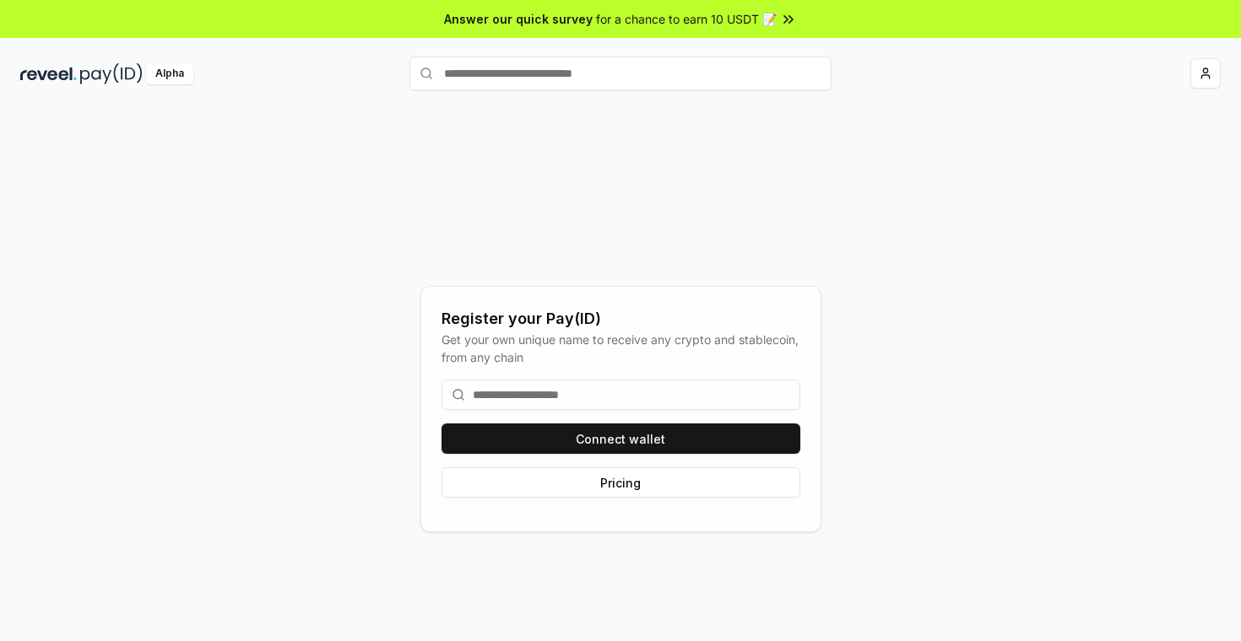
click at [717, 22] on span "for a chance to earn 10 USDT 📝" at bounding box center [686, 19] width 181 height 18
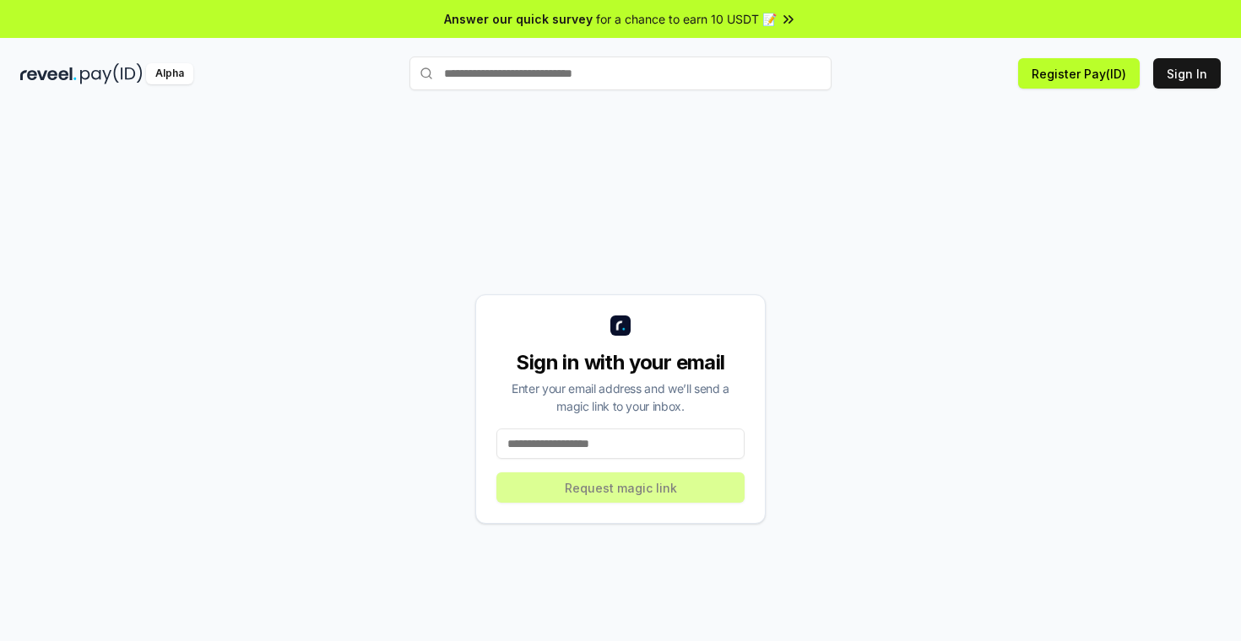
click at [879, 178] on div "Sign in with your email Enter your email address and we’ll send a magic link to…" at bounding box center [620, 409] width 1200 height 560
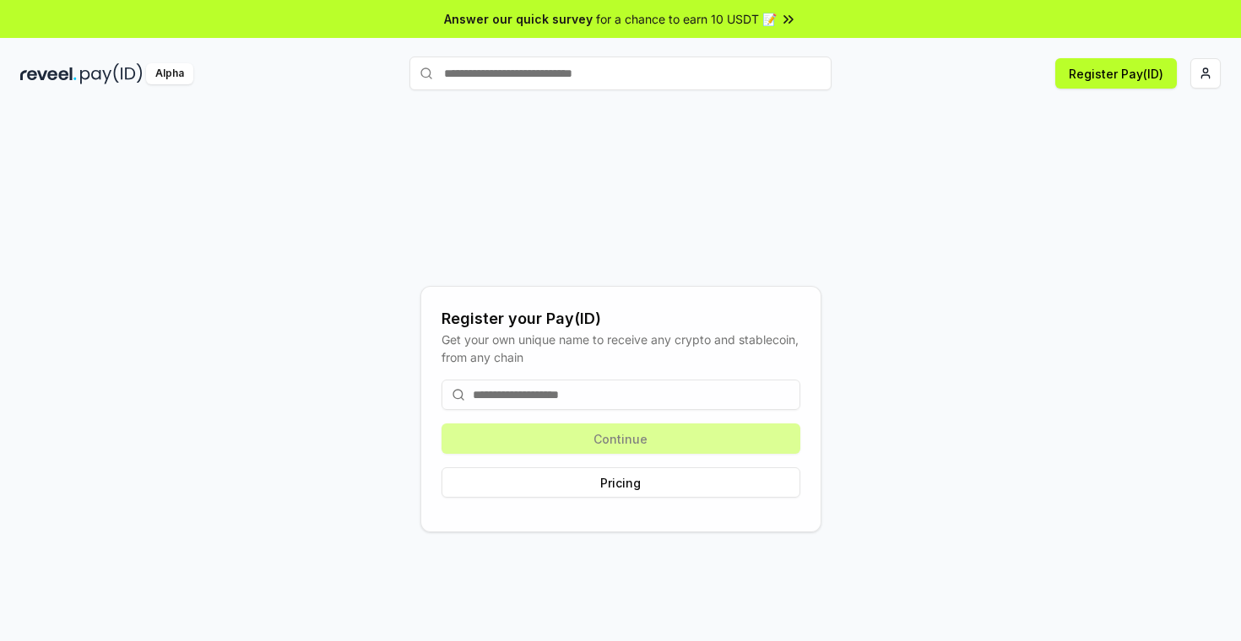
click at [541, 69] on input "text" at bounding box center [620, 74] width 422 height 34
click at [527, 76] on input "text" at bounding box center [620, 74] width 422 height 34
click at [524, 80] on input "text" at bounding box center [620, 74] width 422 height 34
type input "*******"
click at [527, 116] on button "geekcat Pay" at bounding box center [620, 106] width 422 height 30
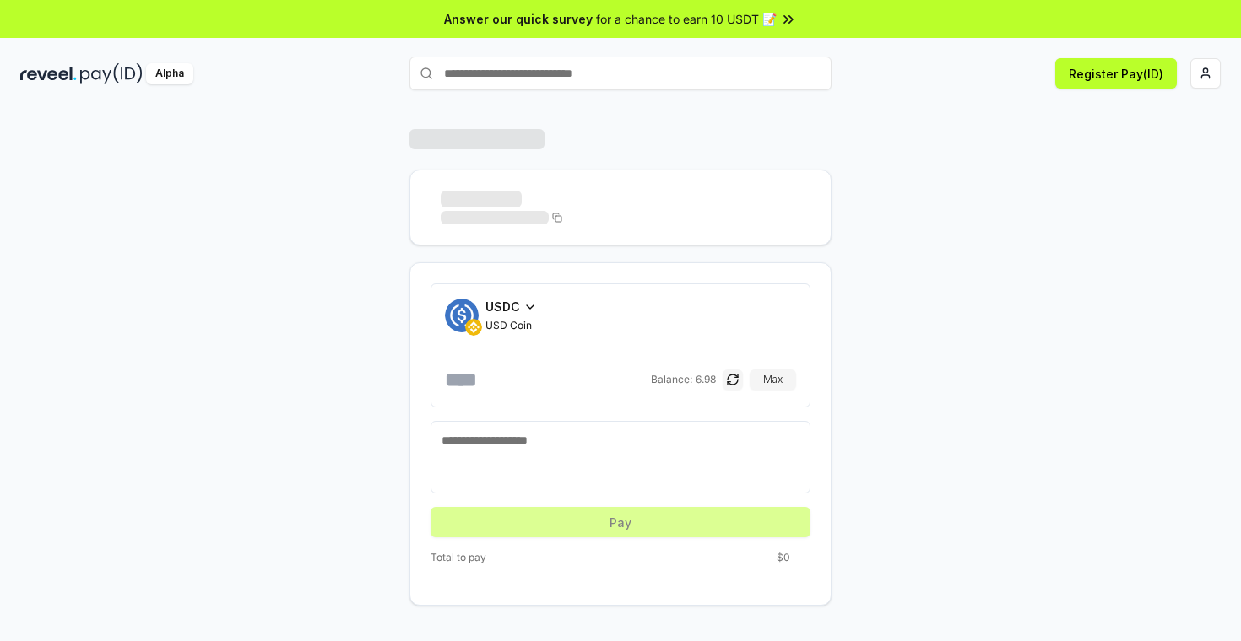
click at [584, 436] on textarea at bounding box center [620, 457] width 358 height 51
click at [578, 436] on textarea at bounding box center [620, 457] width 358 height 51
type textarea "*"
click at [244, 402] on div "USDC USD Coin Balance: 6.98 Max * Pay Total to pay $0" at bounding box center [620, 367] width 1013 height 477
click at [251, 399] on div "USDC USD Coin Balance: 6.98 Max * Pay Total to pay $0" at bounding box center [620, 367] width 1013 height 477
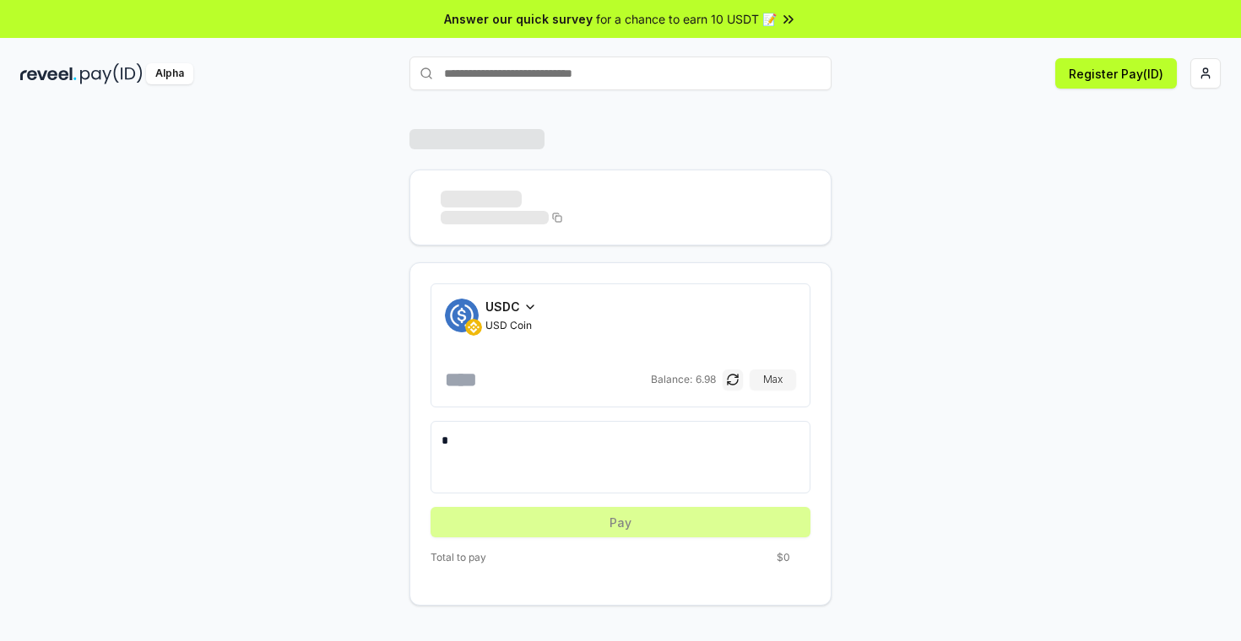
click at [273, 376] on div "USDC USD Coin Balance: 6.98 Max * Pay Total to pay $0" at bounding box center [620, 367] width 1013 height 477
click at [217, 268] on div "USDC USD Coin Balance: 6.98 Max * Pay Total to pay $0" at bounding box center [620, 367] width 1013 height 477
